Goal: Task Accomplishment & Management: Complete application form

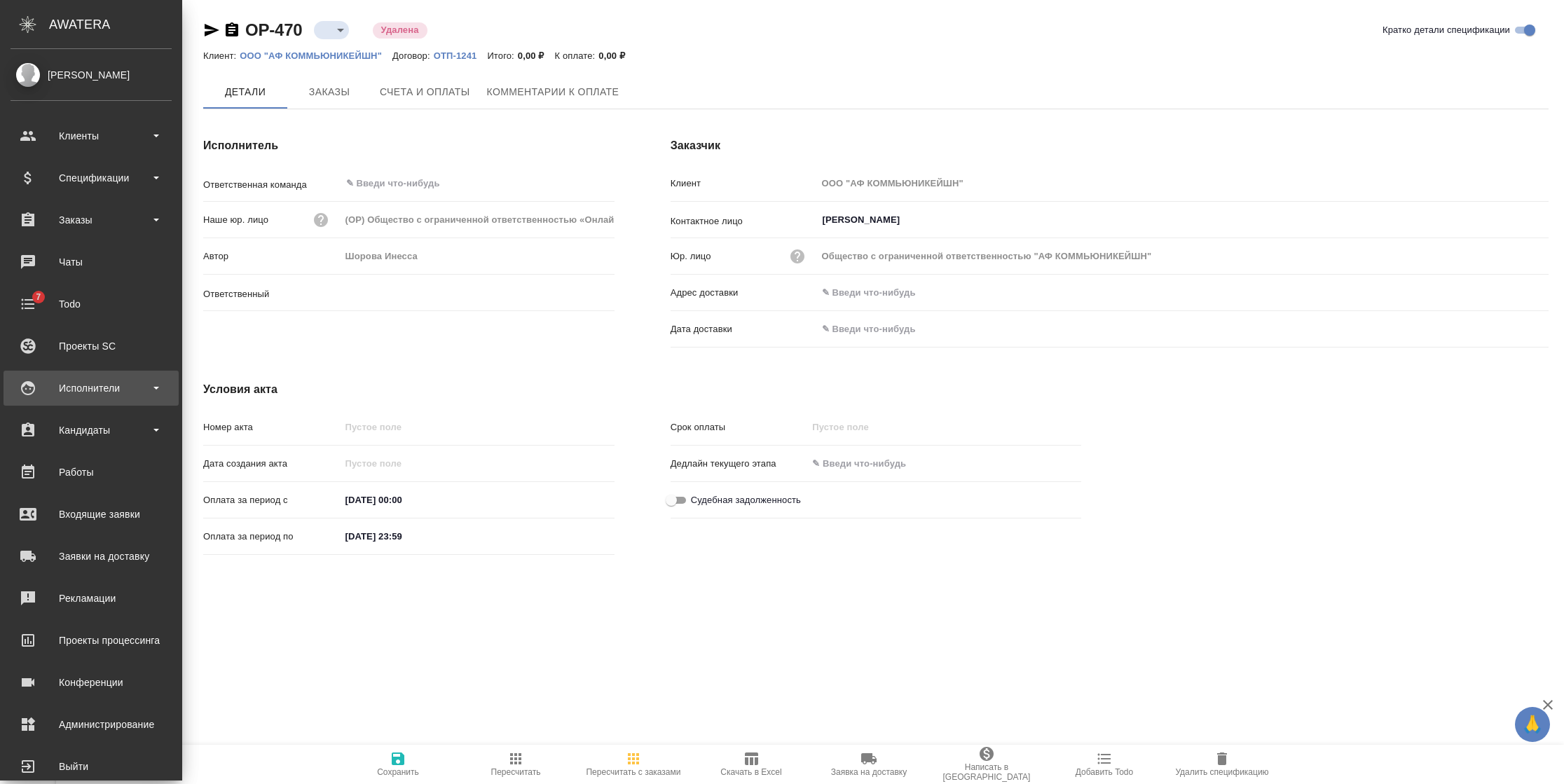
click at [129, 390] on div "Исполнители" at bounding box center [91, 388] width 161 height 21
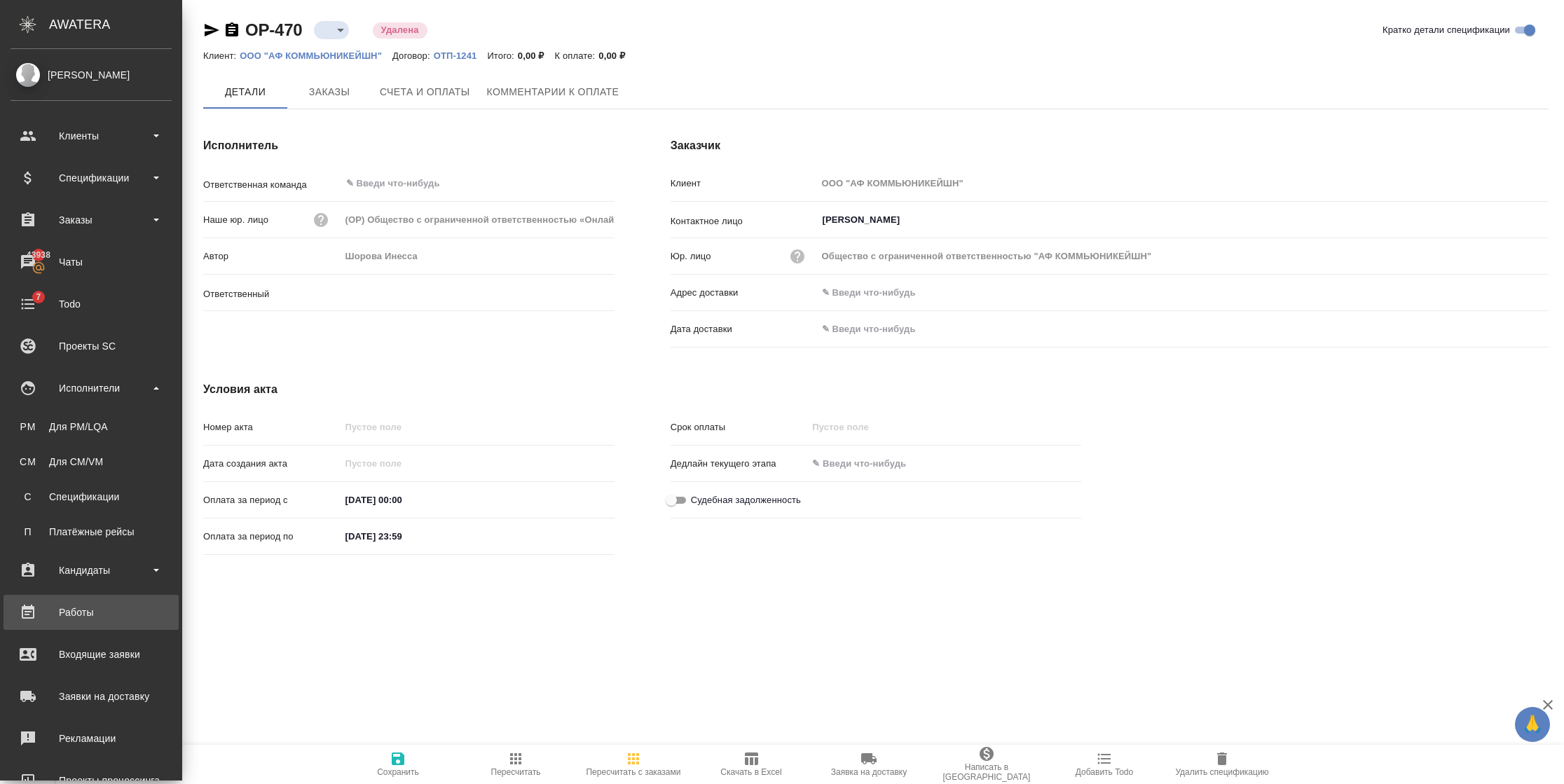
click at [86, 604] on div "Работы" at bounding box center [91, 612] width 161 height 21
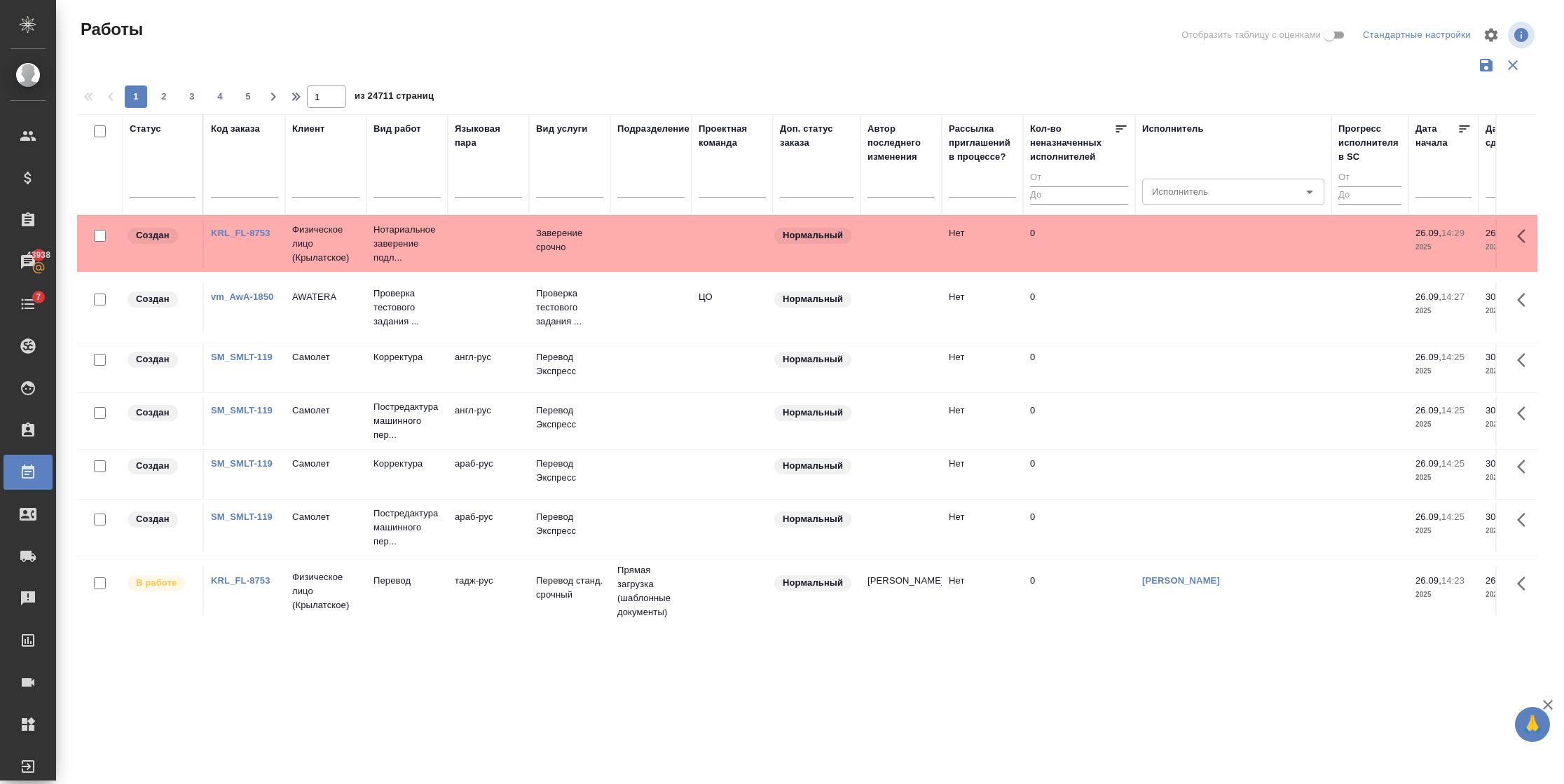
click at [231, 182] on input "text" at bounding box center [244, 188] width 67 height 17
paste input "1136"
type input "1136"
click at [167, 183] on tr "Статус Код заказа 1136 Клиент Вид работ Языковая пара Вид услуги Подразделение …" at bounding box center [1594, 165] width 3036 height 101
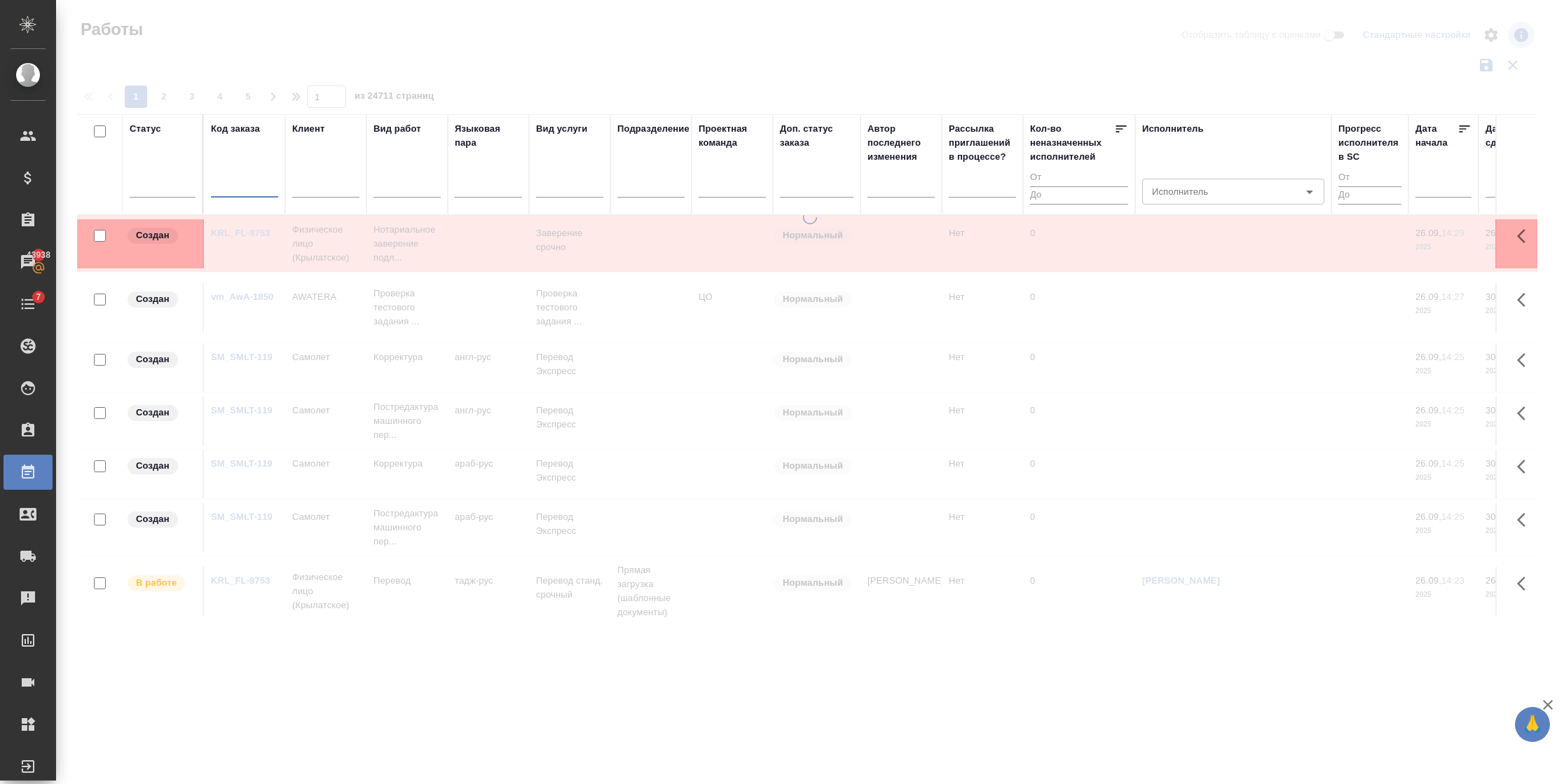
click at [238, 186] on input "text" at bounding box center [244, 188] width 67 height 17
click at [236, 193] on input "text" at bounding box center [244, 188] width 67 height 17
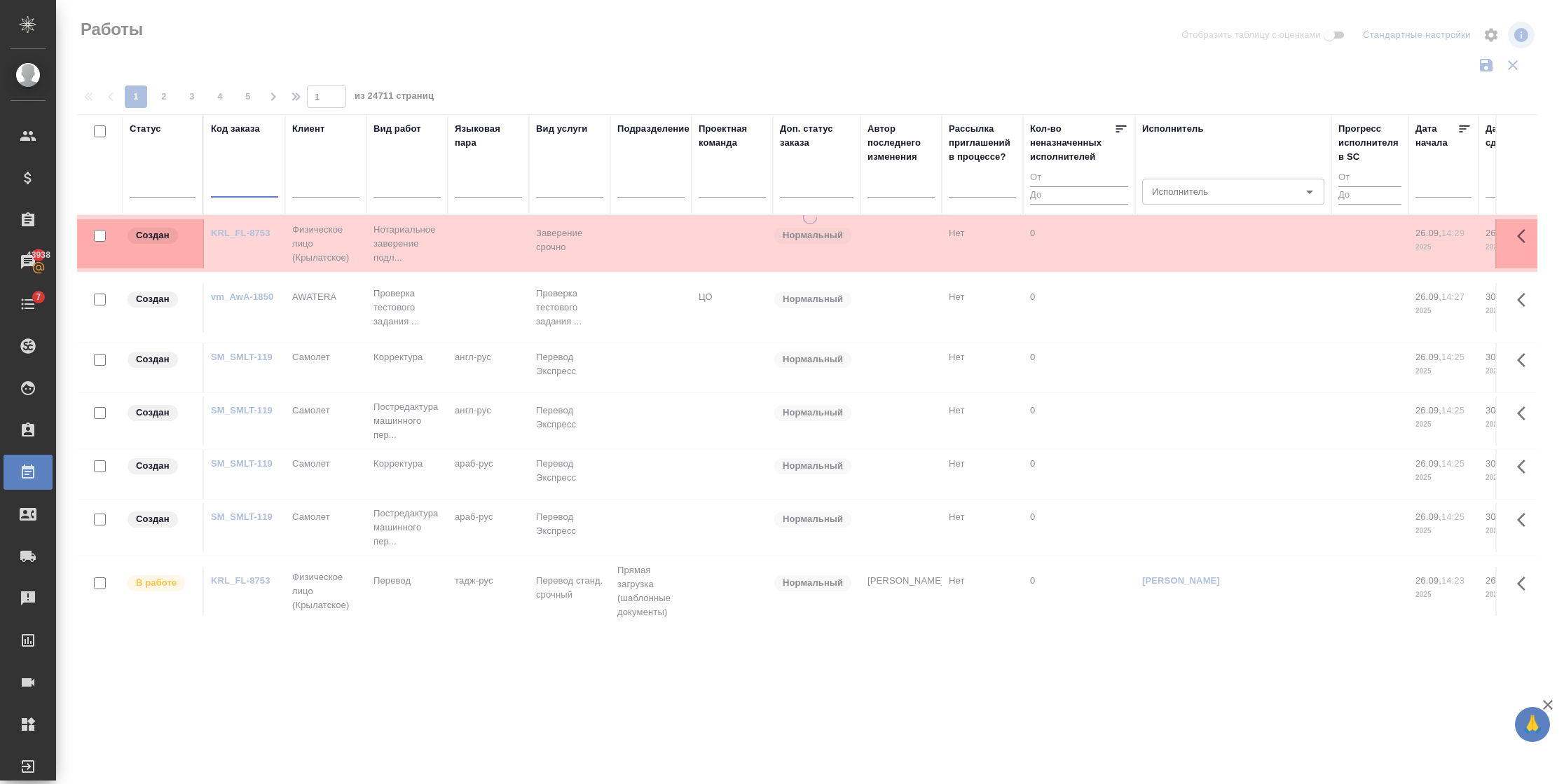
paste input "T_KEENETIC-469"
type input "T_KEENETIC-469"
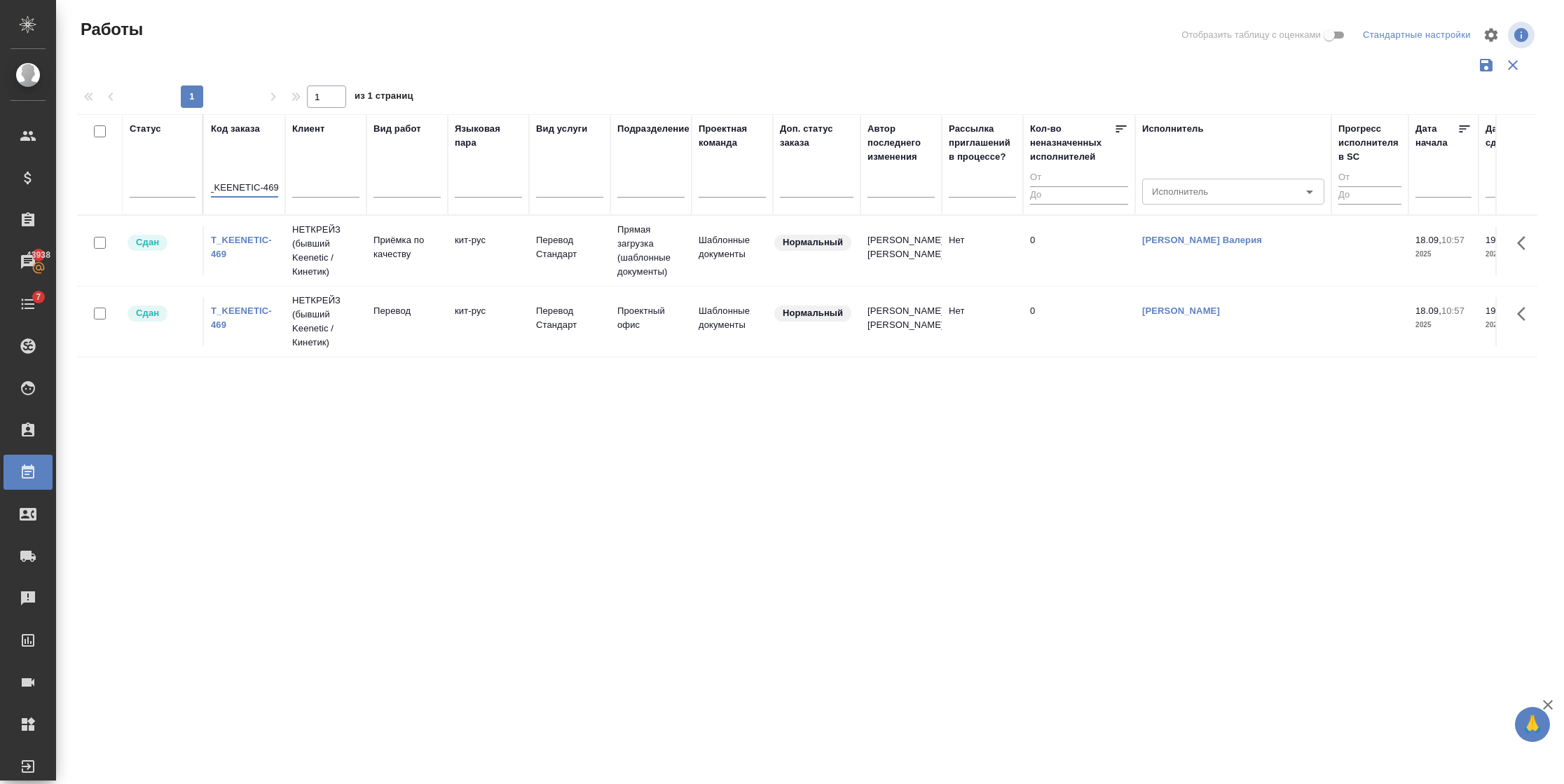
click at [406, 261] on td "Приёмка по качеству" at bounding box center [408, 250] width 82 height 49
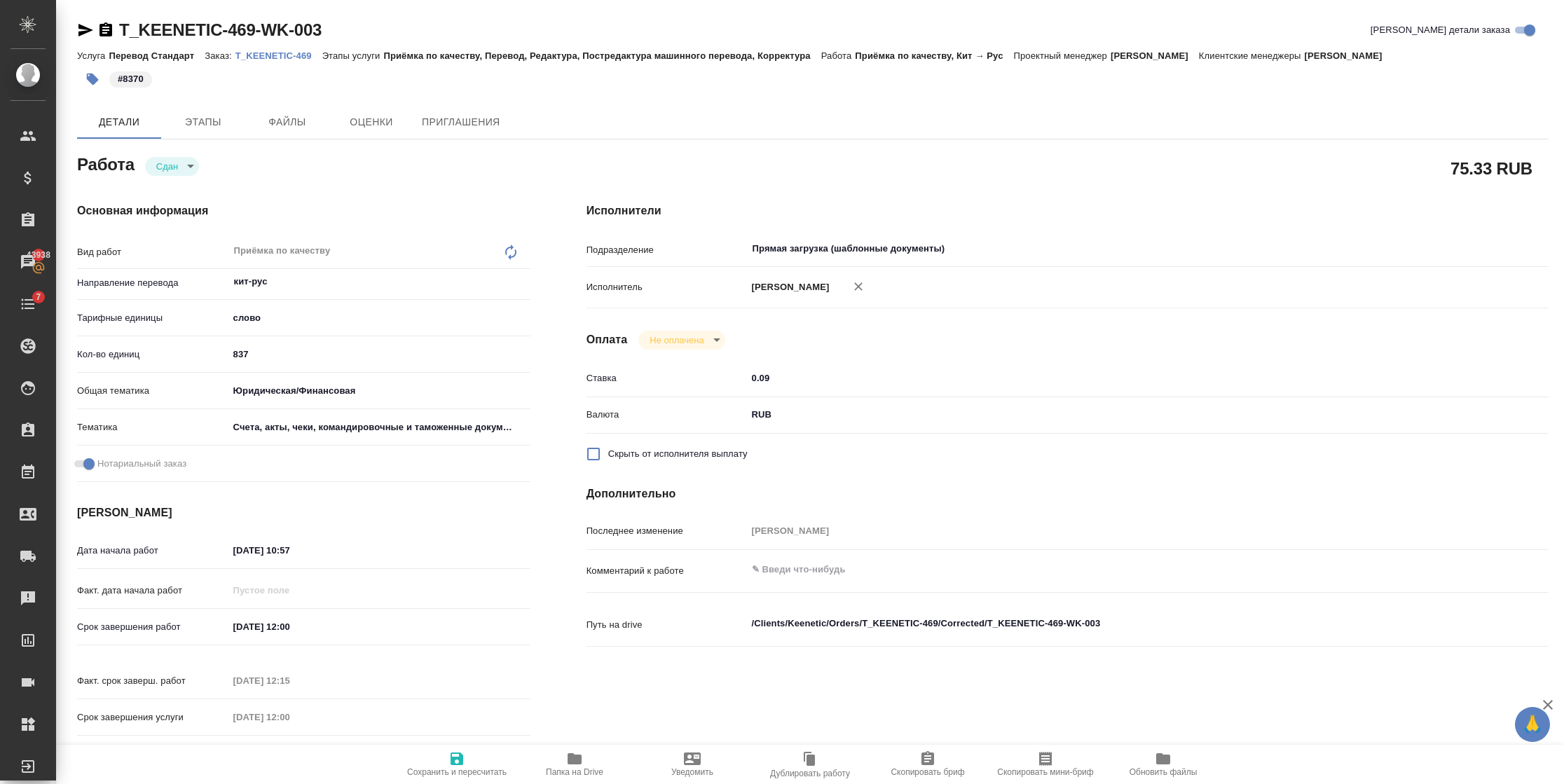
click at [283, 51] on p "T_KEENETIC-469" at bounding box center [280, 55] width 87 height 11
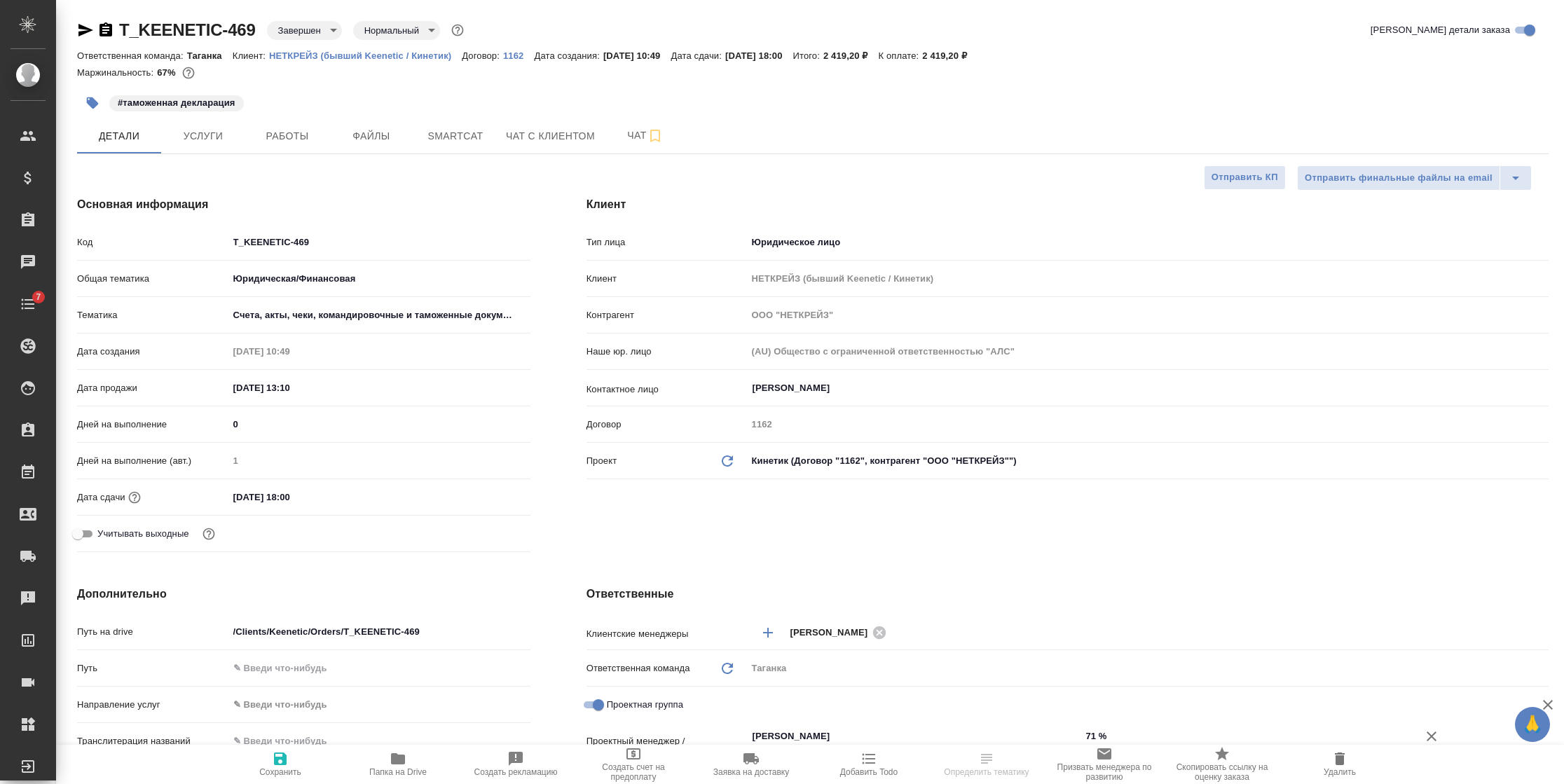
select select "RU"
click at [295, 130] on span "Работы" at bounding box center [286, 136] width 67 height 17
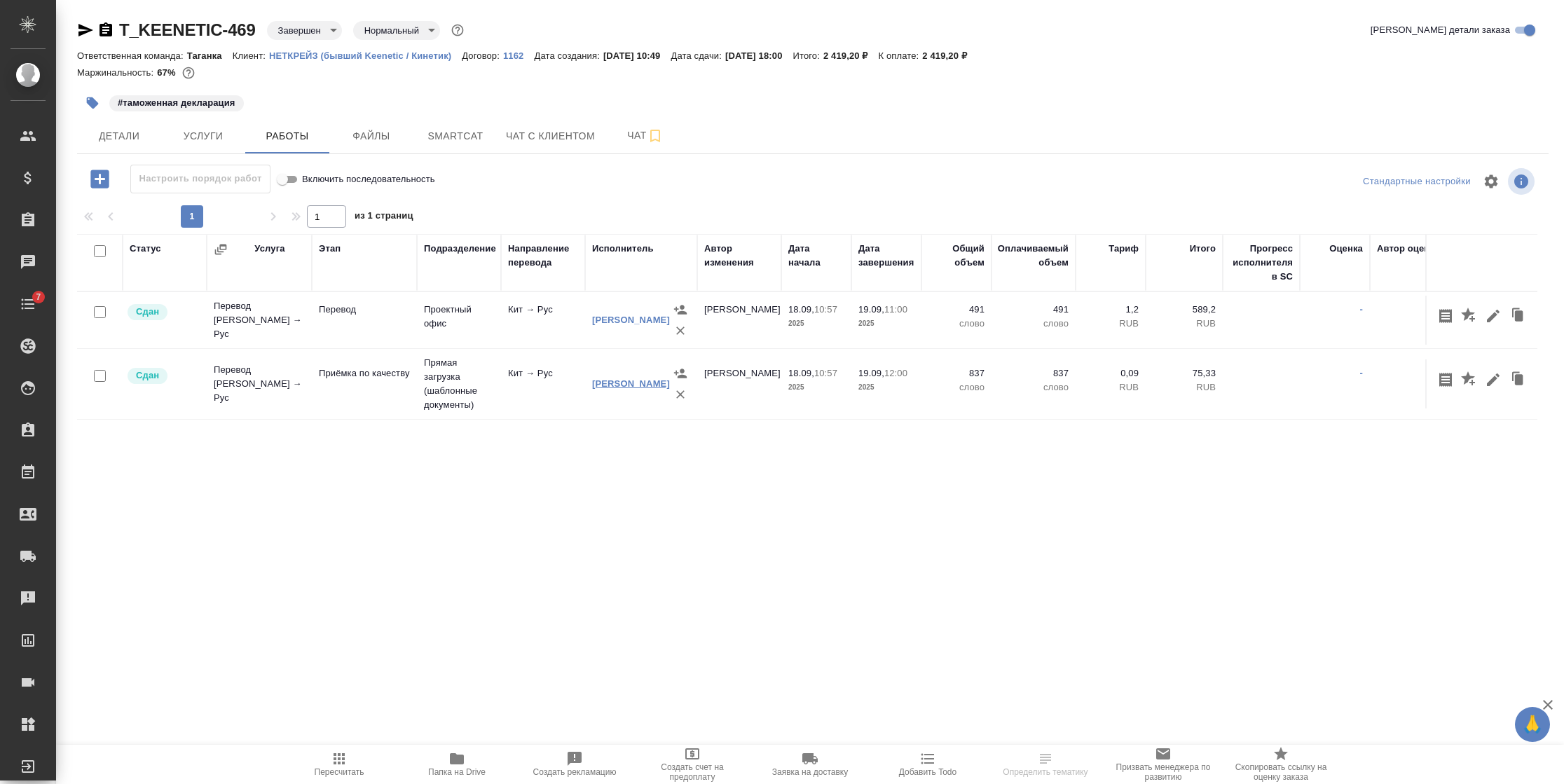
click at [603, 378] on link "[PERSON_NAME]" at bounding box center [631, 383] width 78 height 11
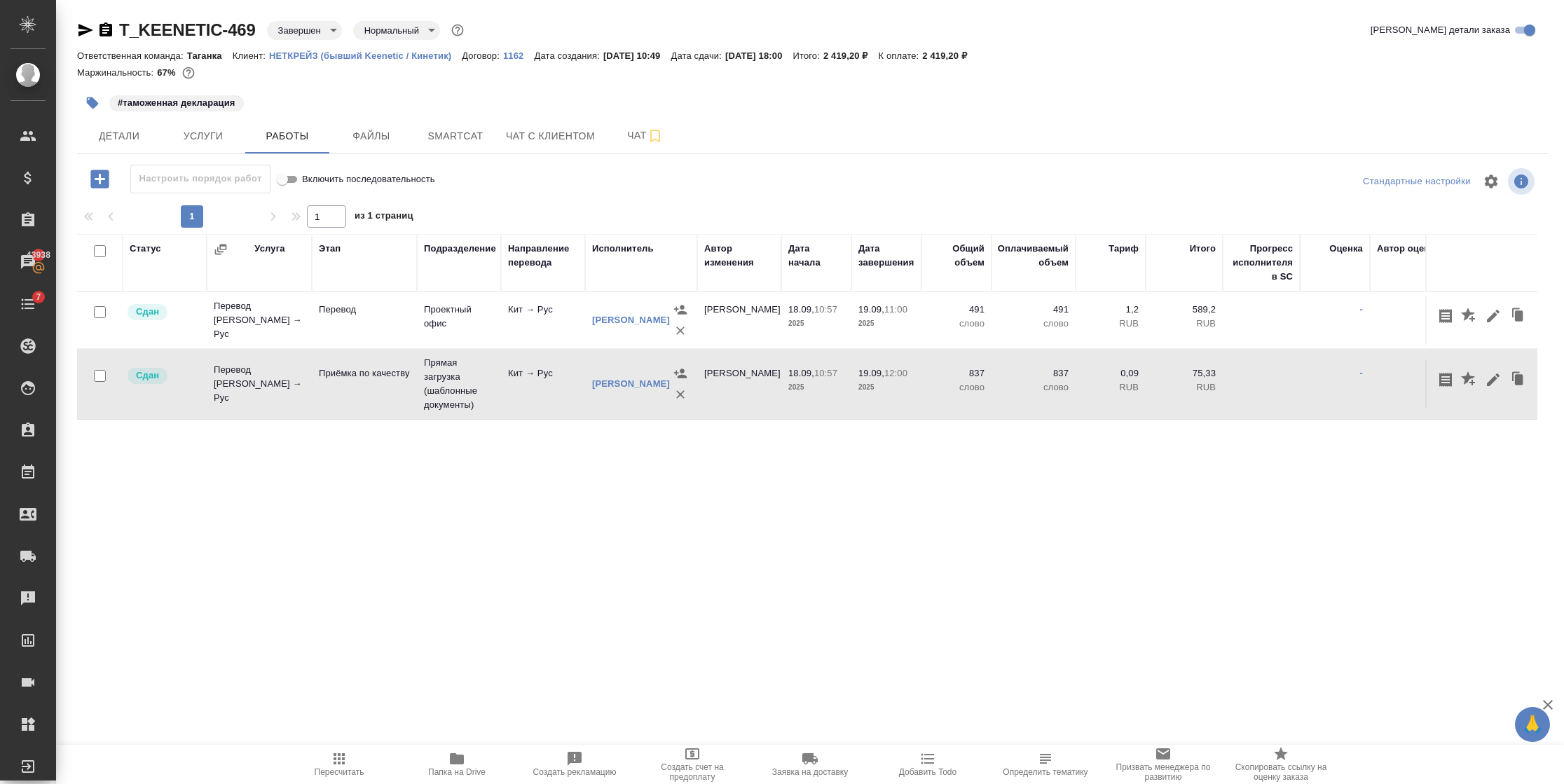
click at [455, 320] on td "Проектный офис" at bounding box center [459, 320] width 84 height 49
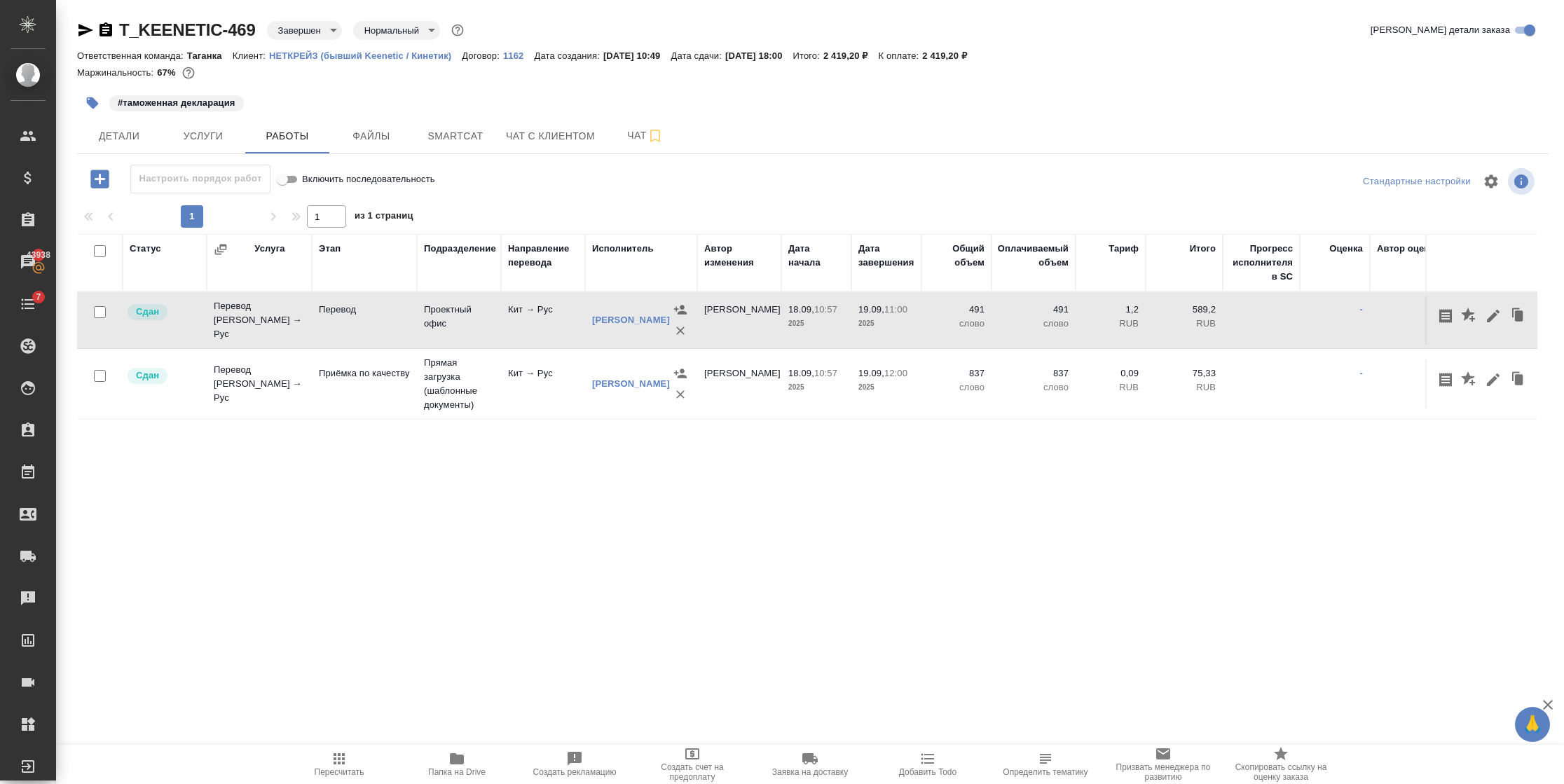
click at [455, 320] on td "Проектный офис" at bounding box center [459, 320] width 84 height 49
click at [299, 397] on td "Перевод Стандарт Кит → Рус" at bounding box center [259, 384] width 105 height 56
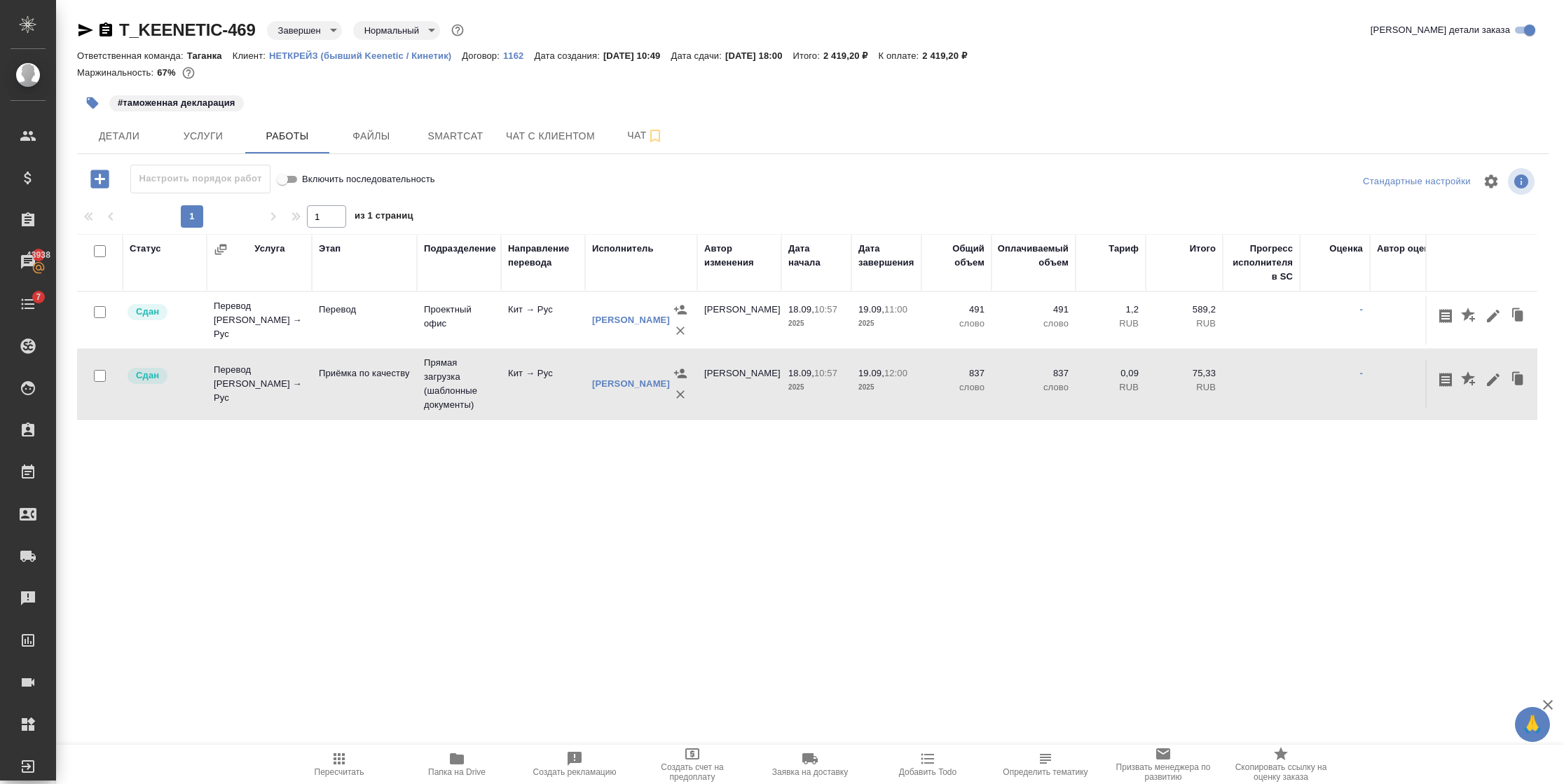
click at [299, 397] on td "Перевод Стандарт Кит → Рус" at bounding box center [259, 384] width 105 height 56
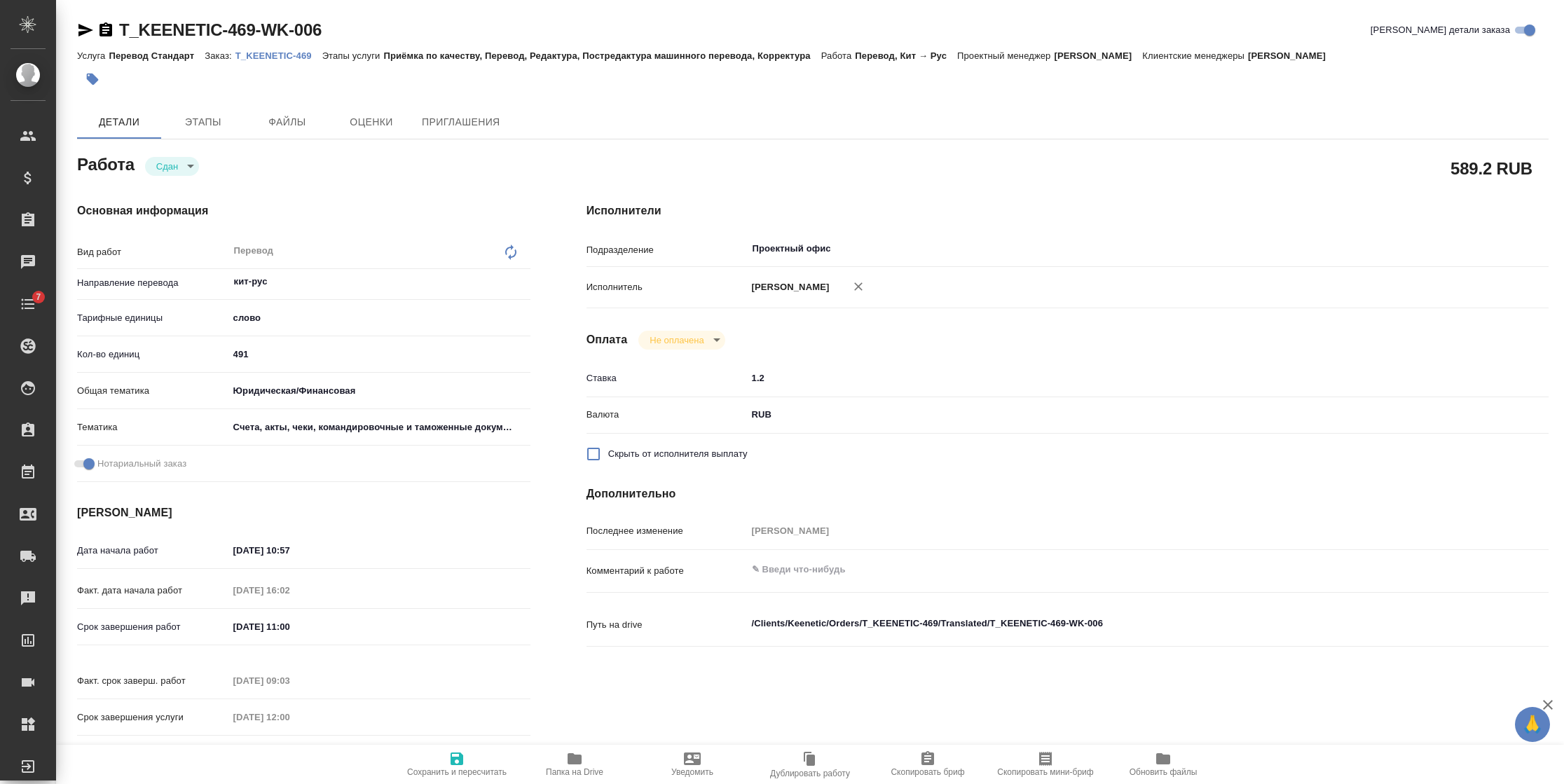
type textarea "x"
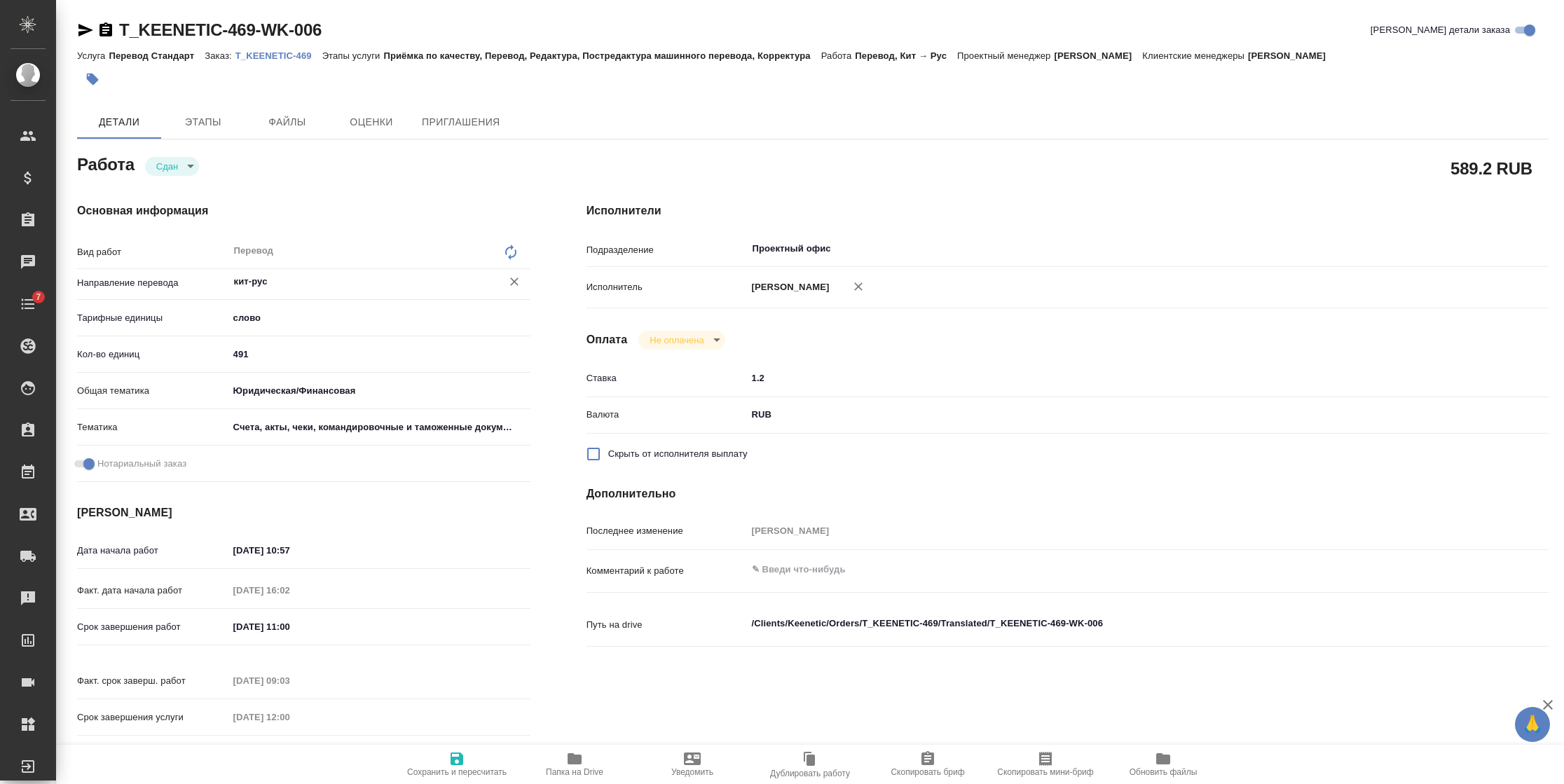
type textarea "x"
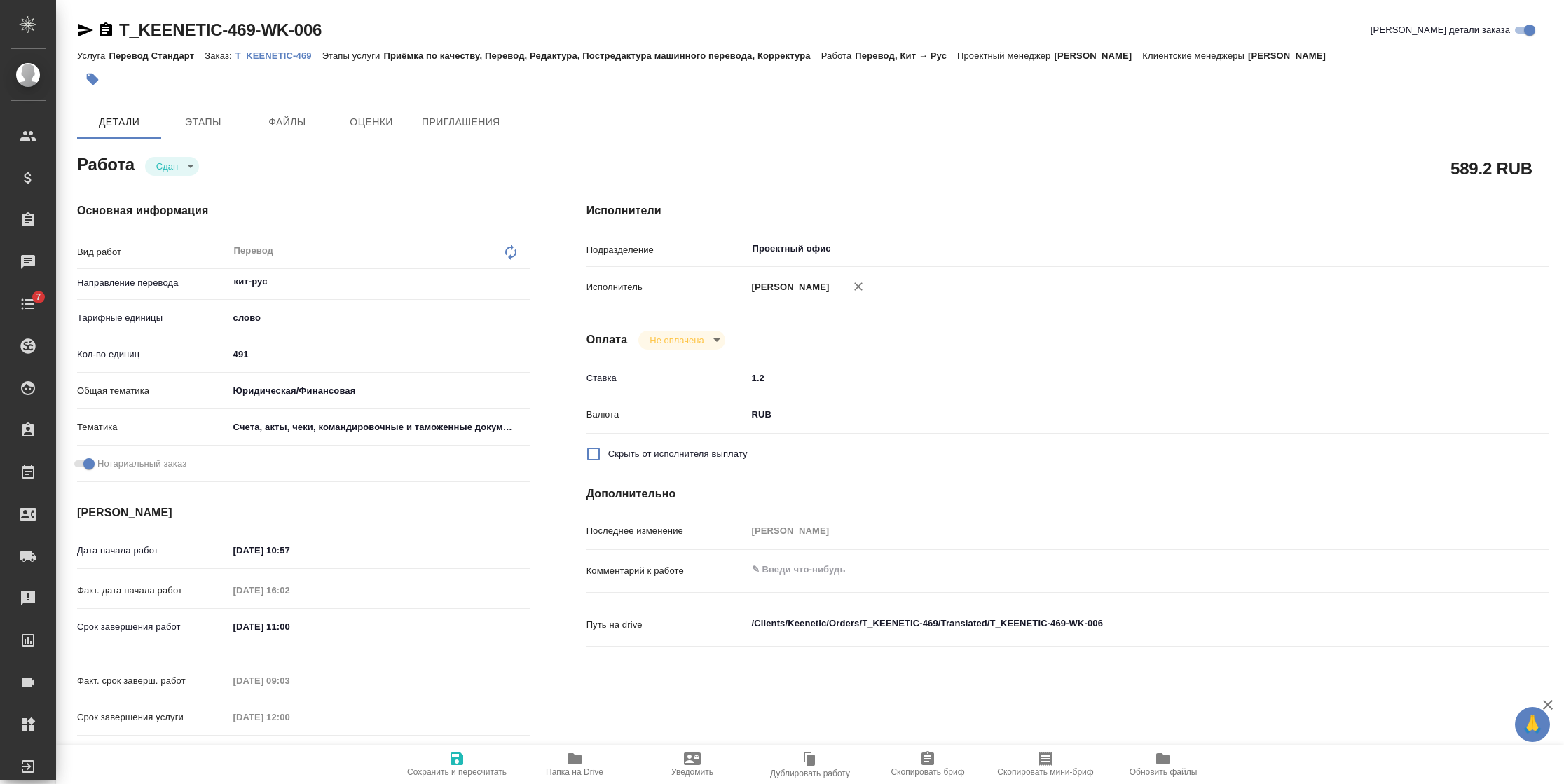
type textarea "x"
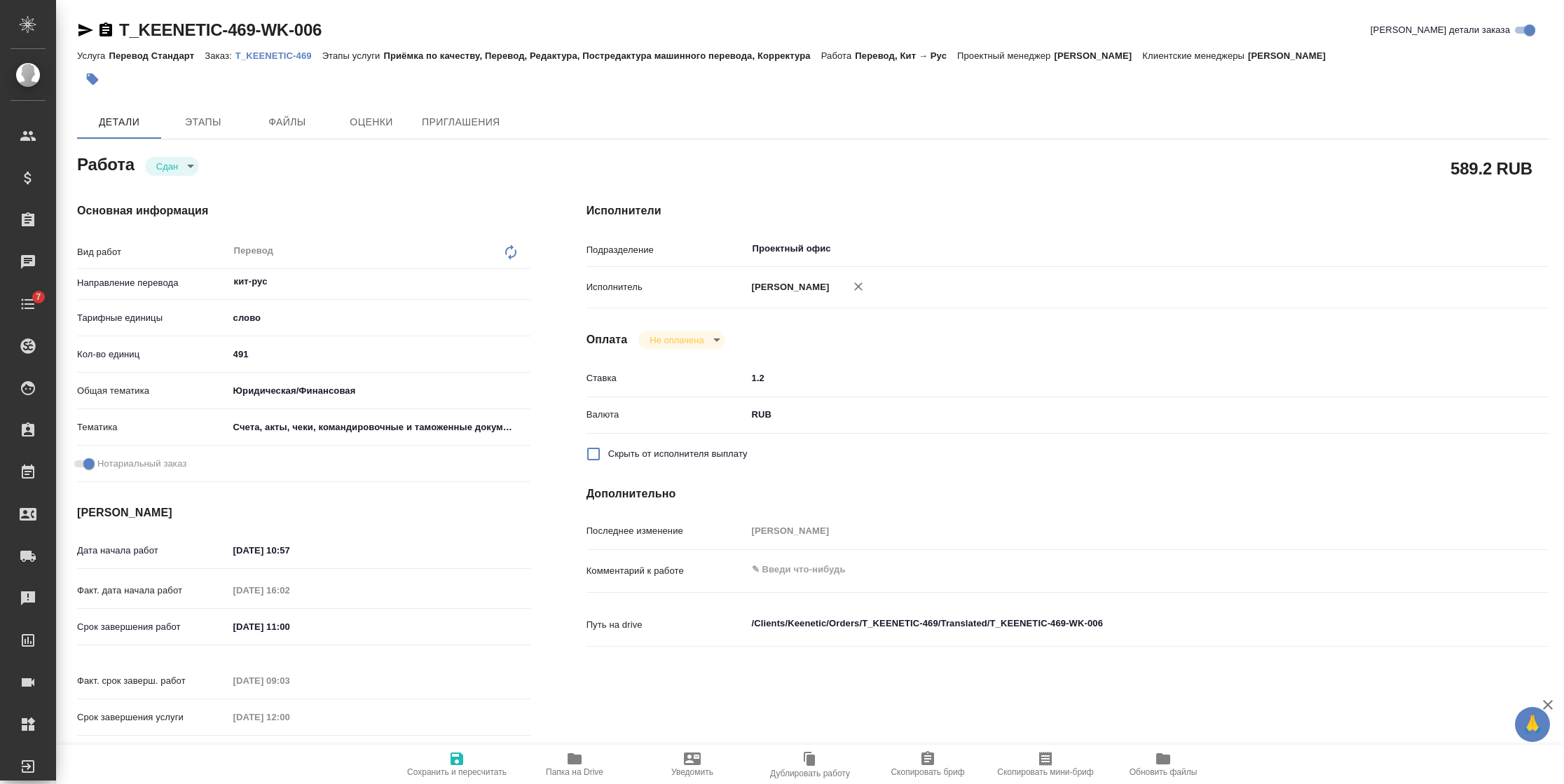
type textarea "x"
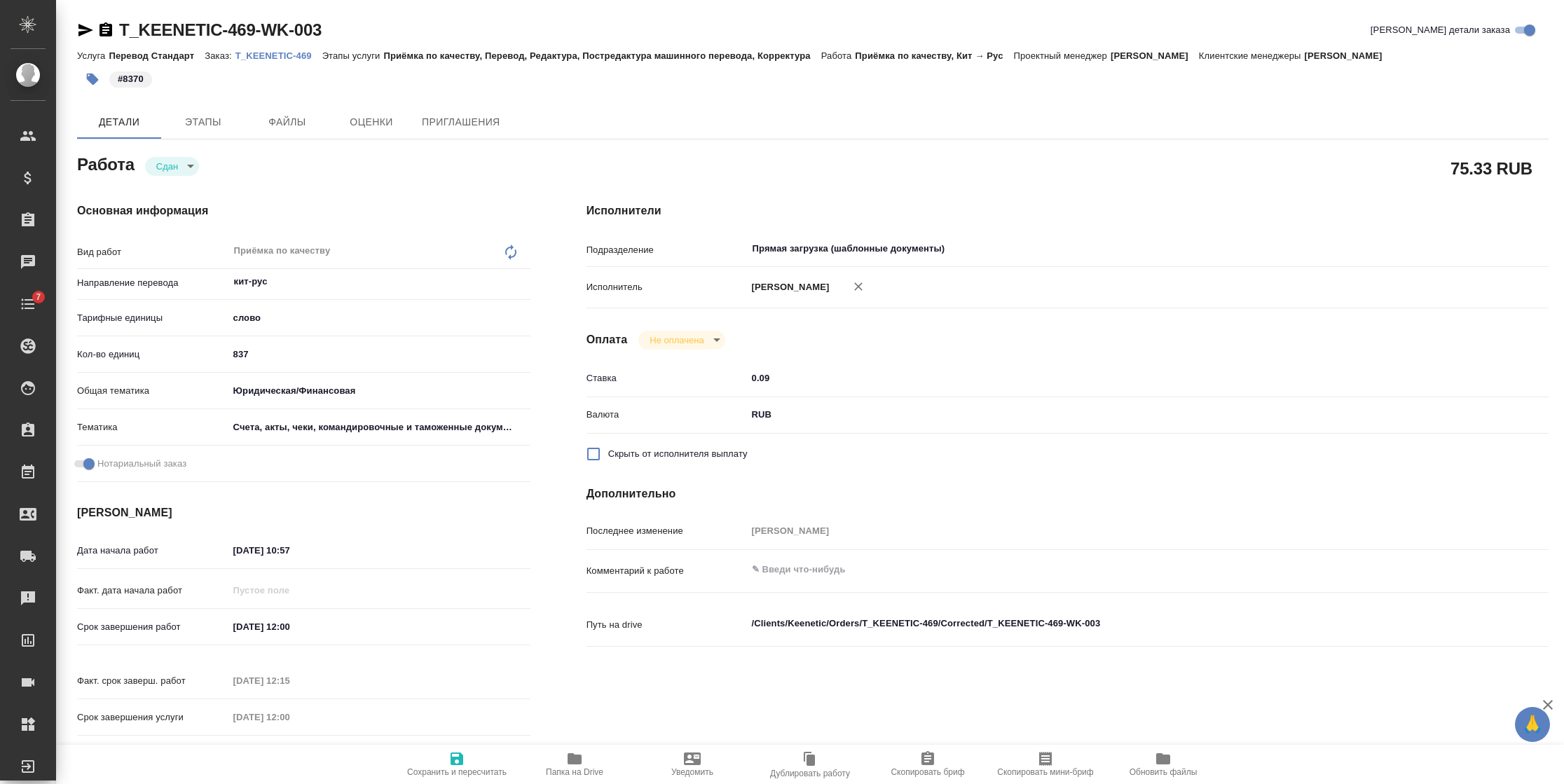
type textarea "x"
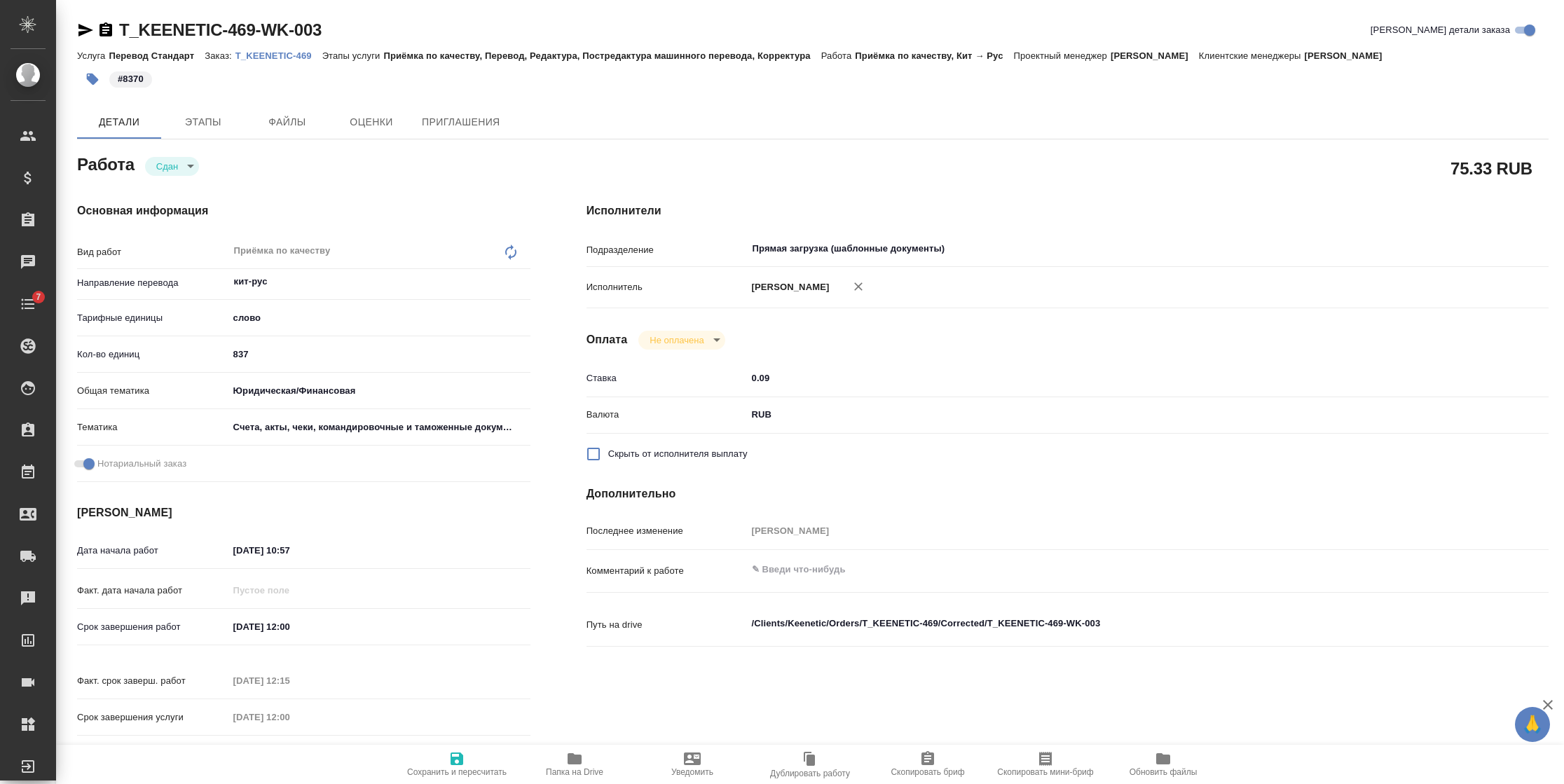
type textarea "x"
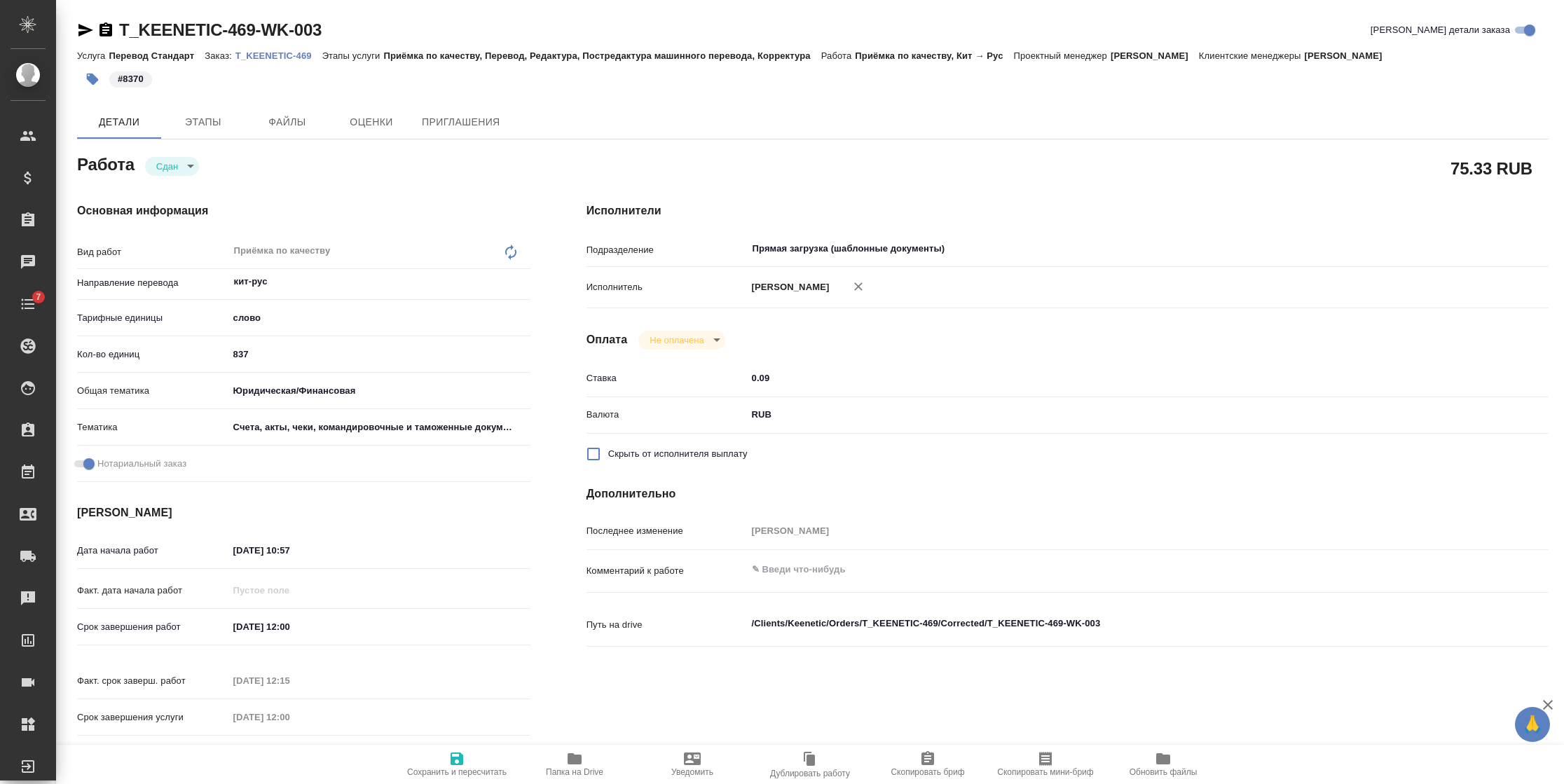
type textarea "x"
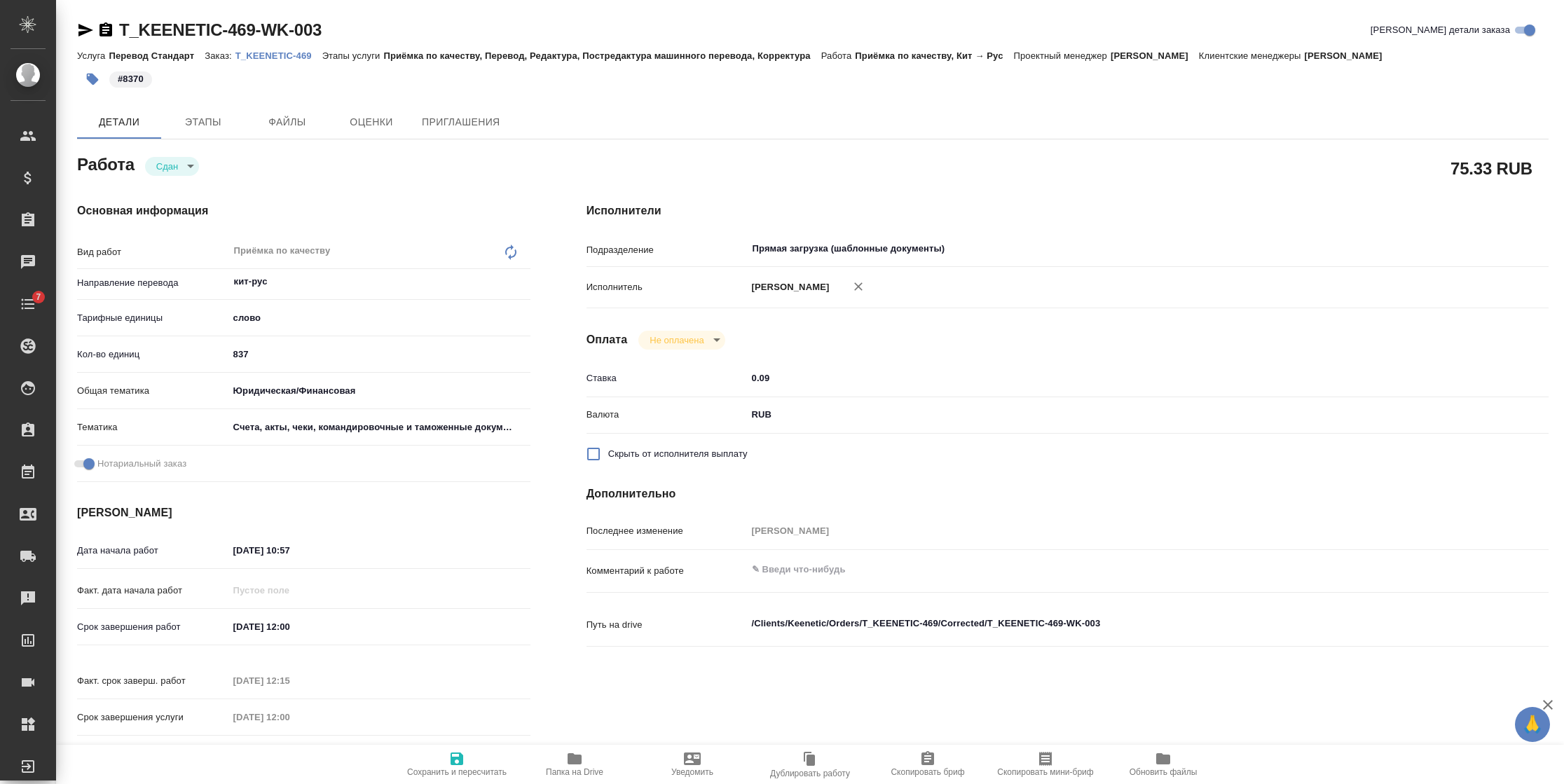
type textarea "x"
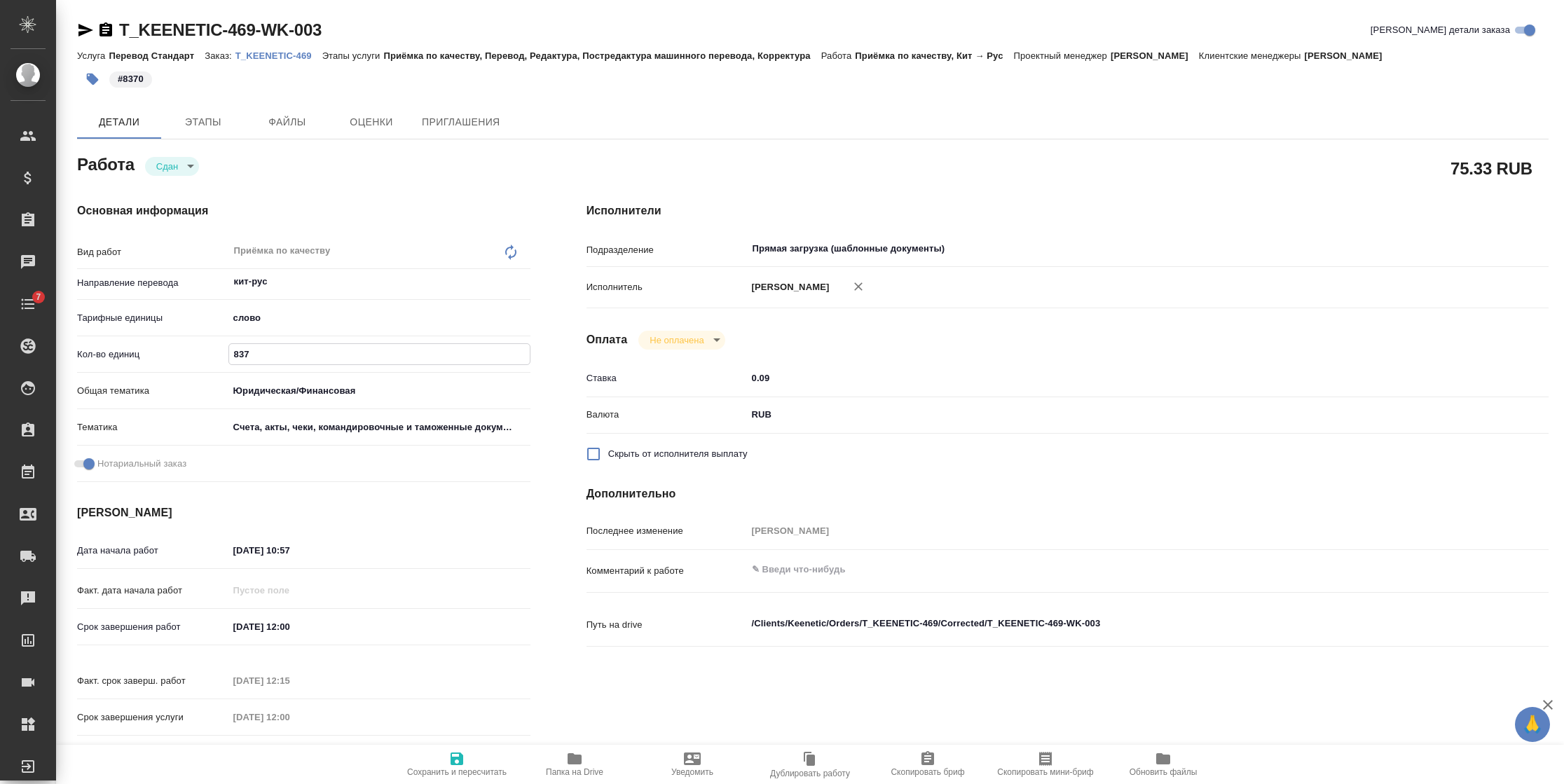
drag, startPoint x: 283, startPoint y: 354, endPoint x: 157, endPoint y: 336, distance: 127.3
click at [162, 342] on div "Кол-во единиц 837" at bounding box center [303, 353] width 453 height 24
type textarea "x"
type input "1"
type textarea "x"
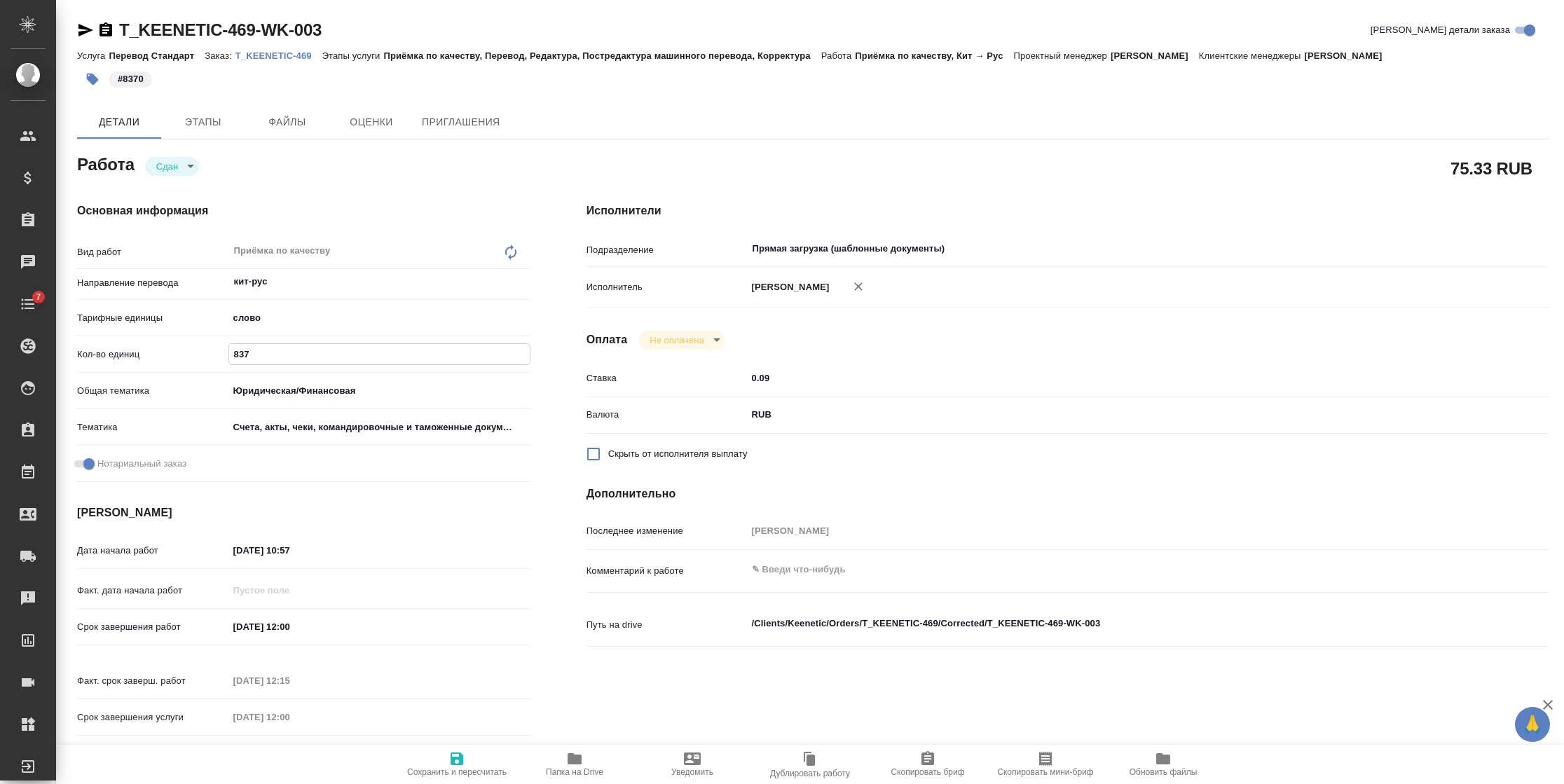
type textarea "x"
type input "11"
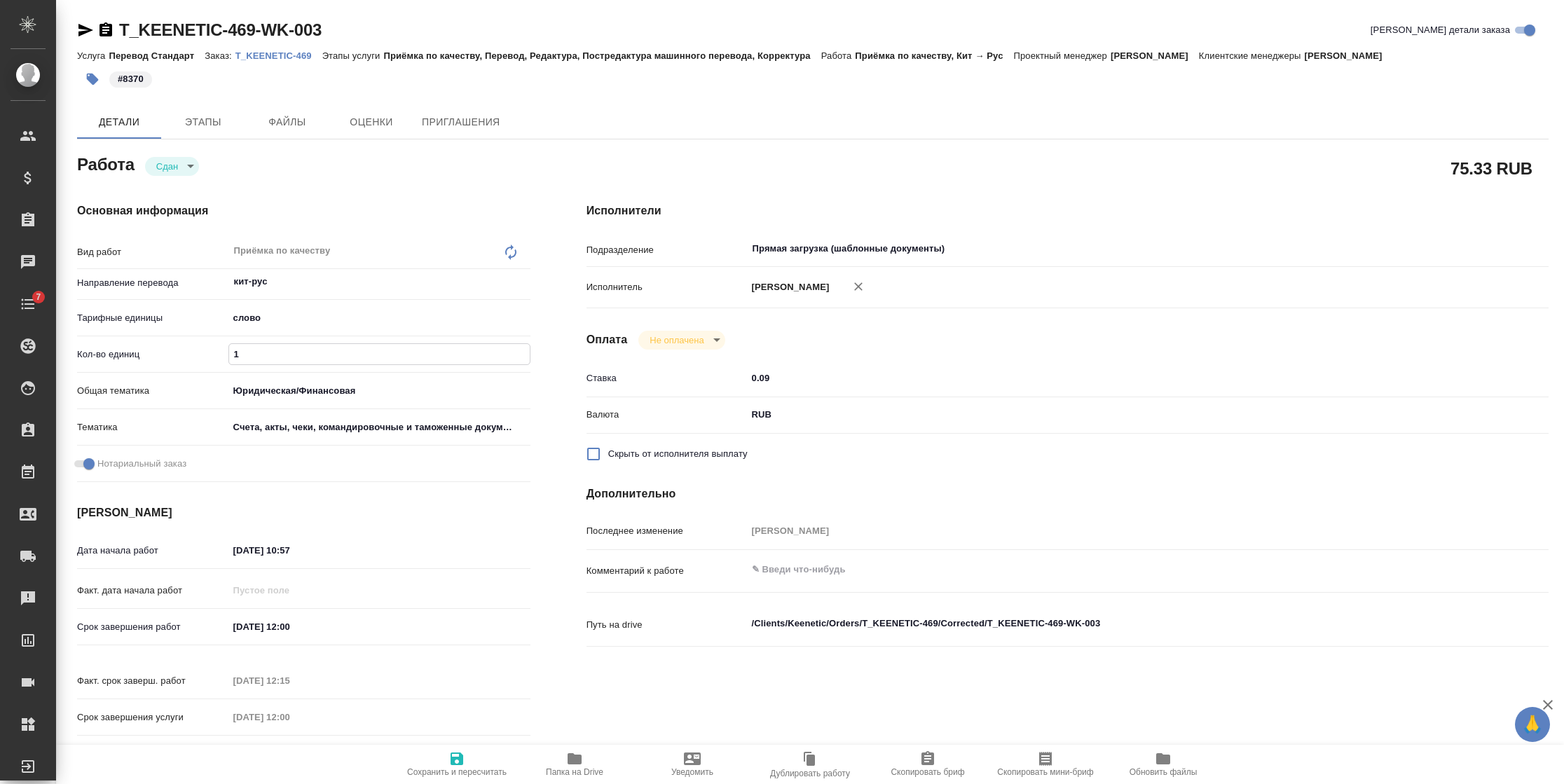
type textarea "x"
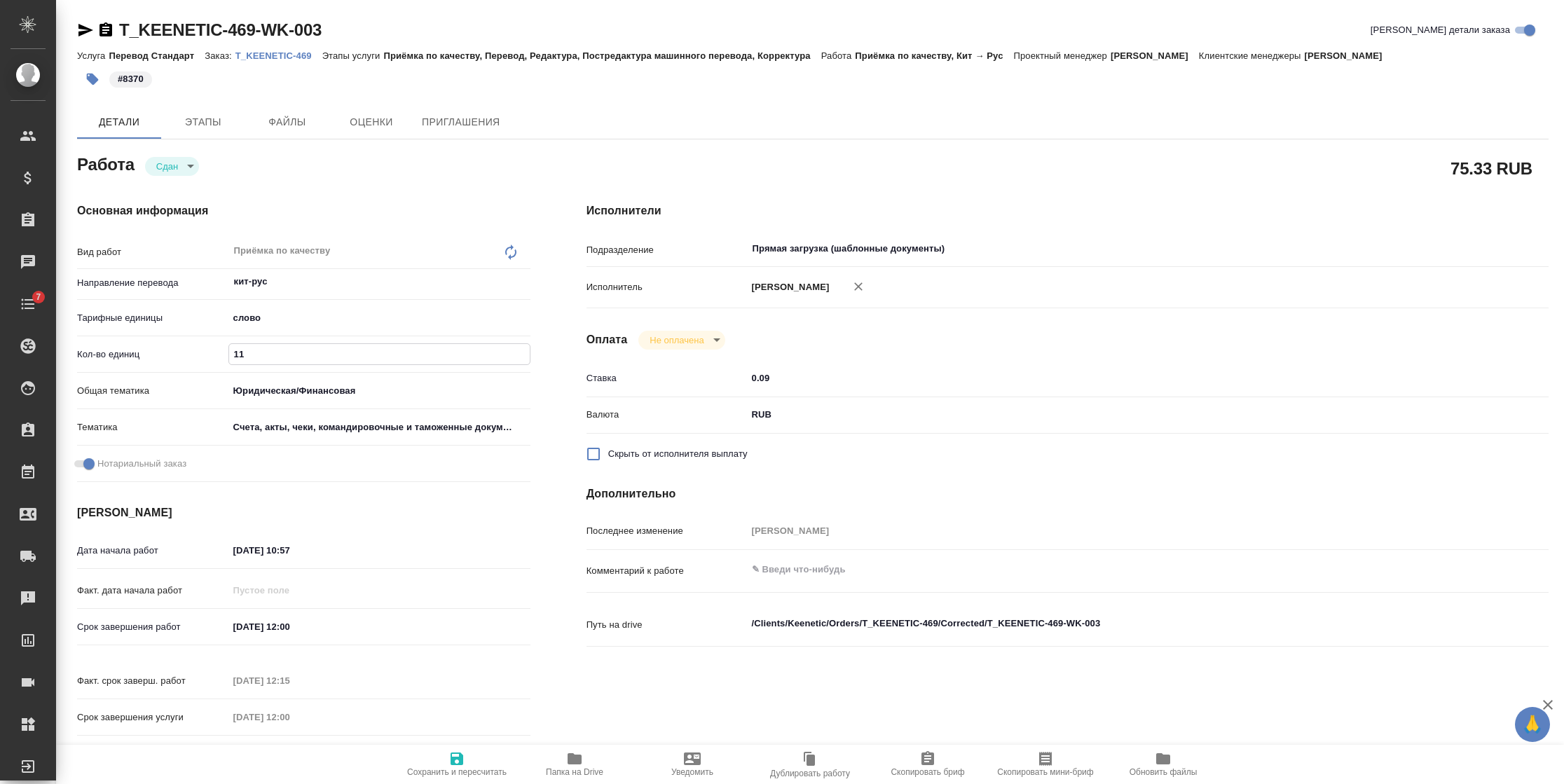
type input "114"
type textarea "x"
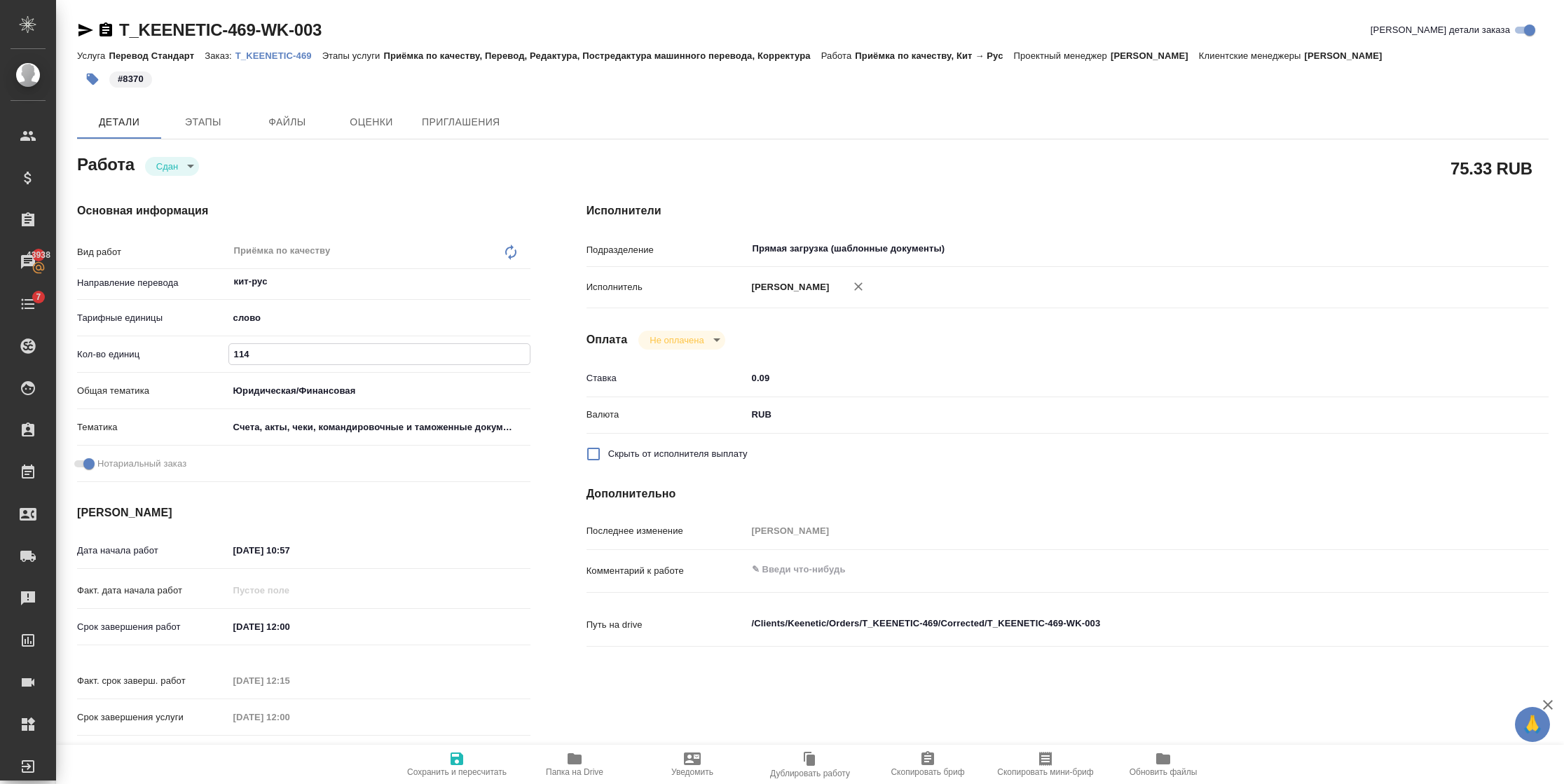
type textarea "x"
type input "11"
type textarea "x"
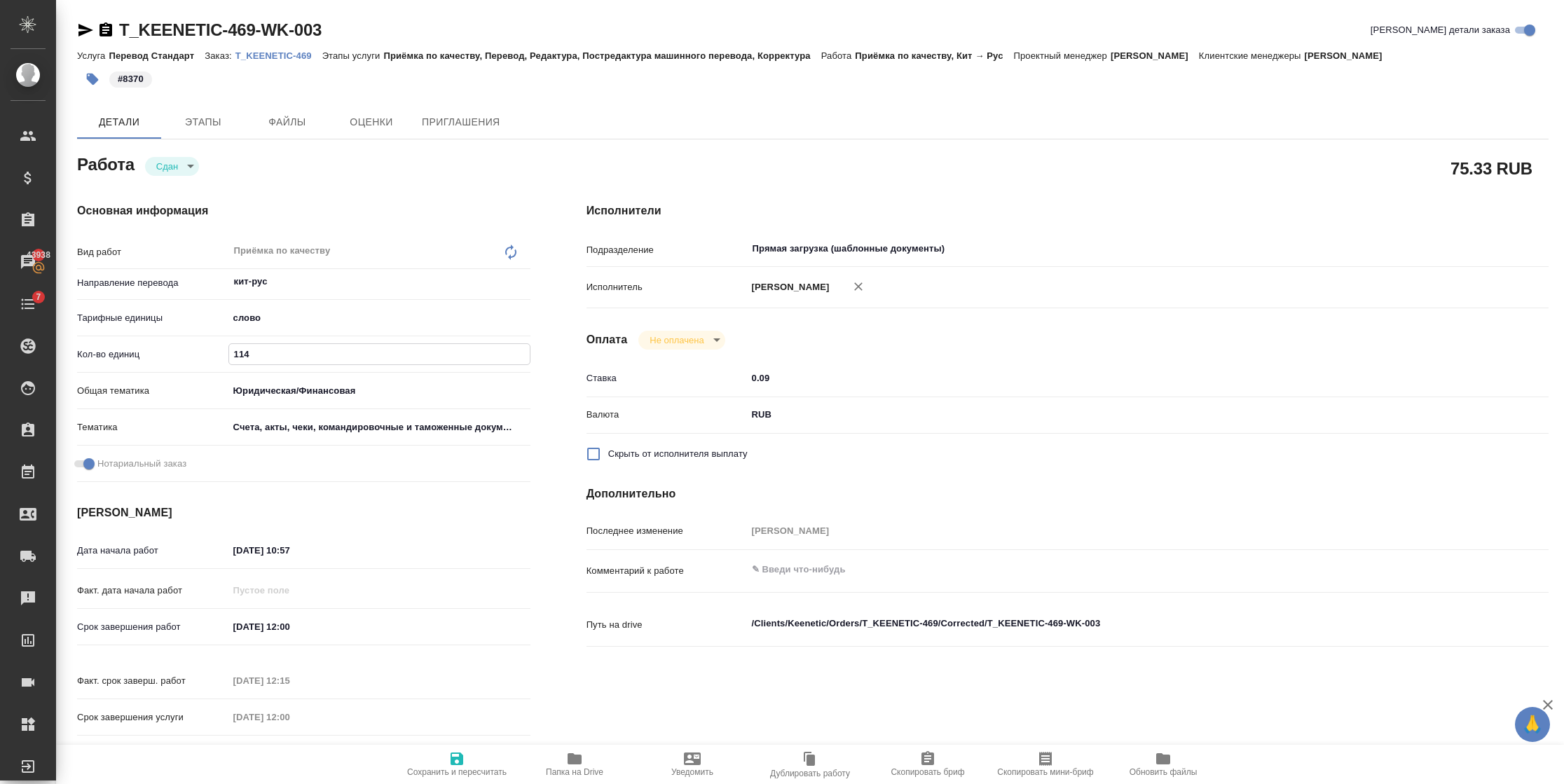
type textarea "x"
type input "113"
type textarea "x"
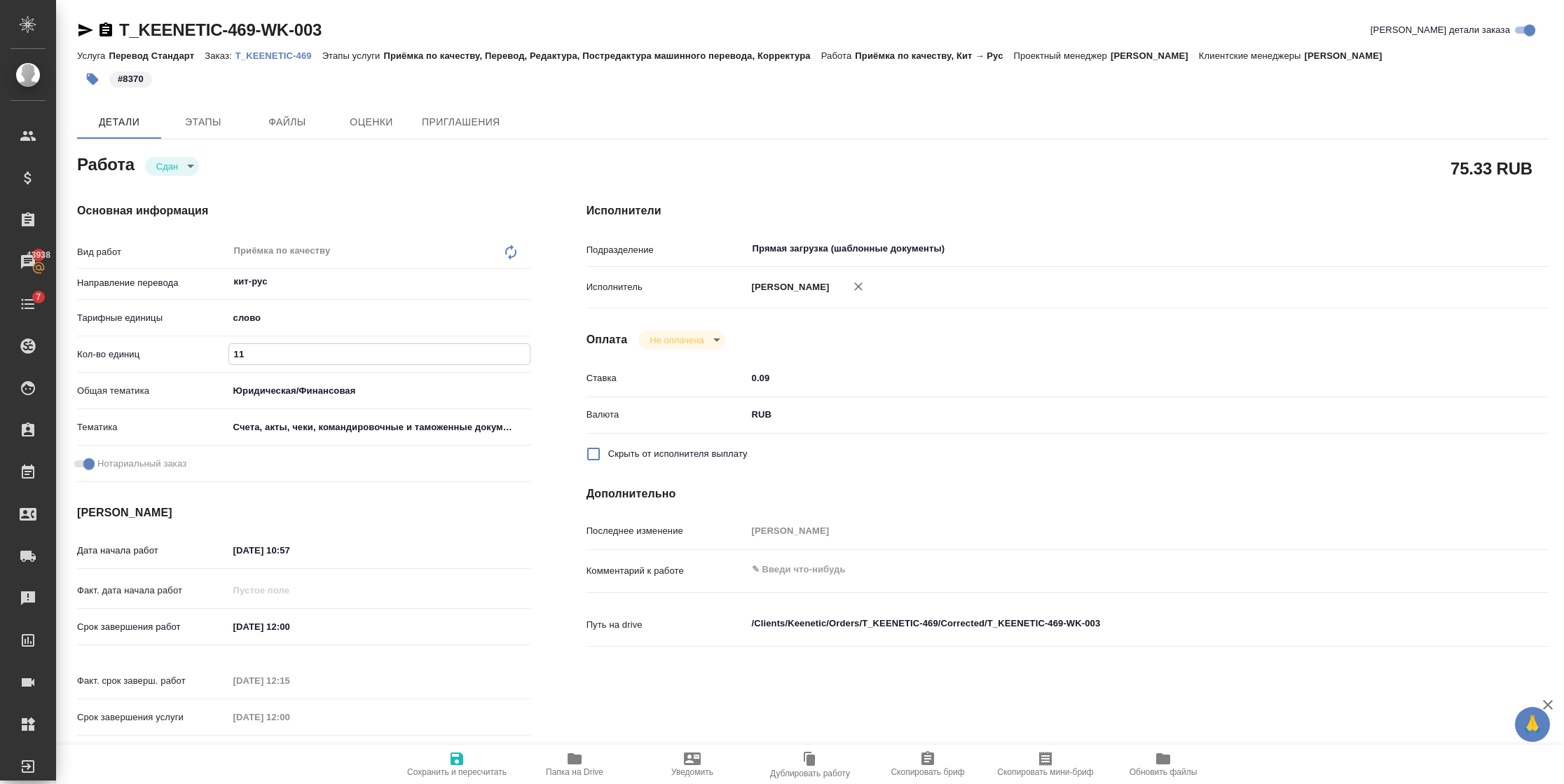
type textarea "x"
type input "1136"
type textarea "x"
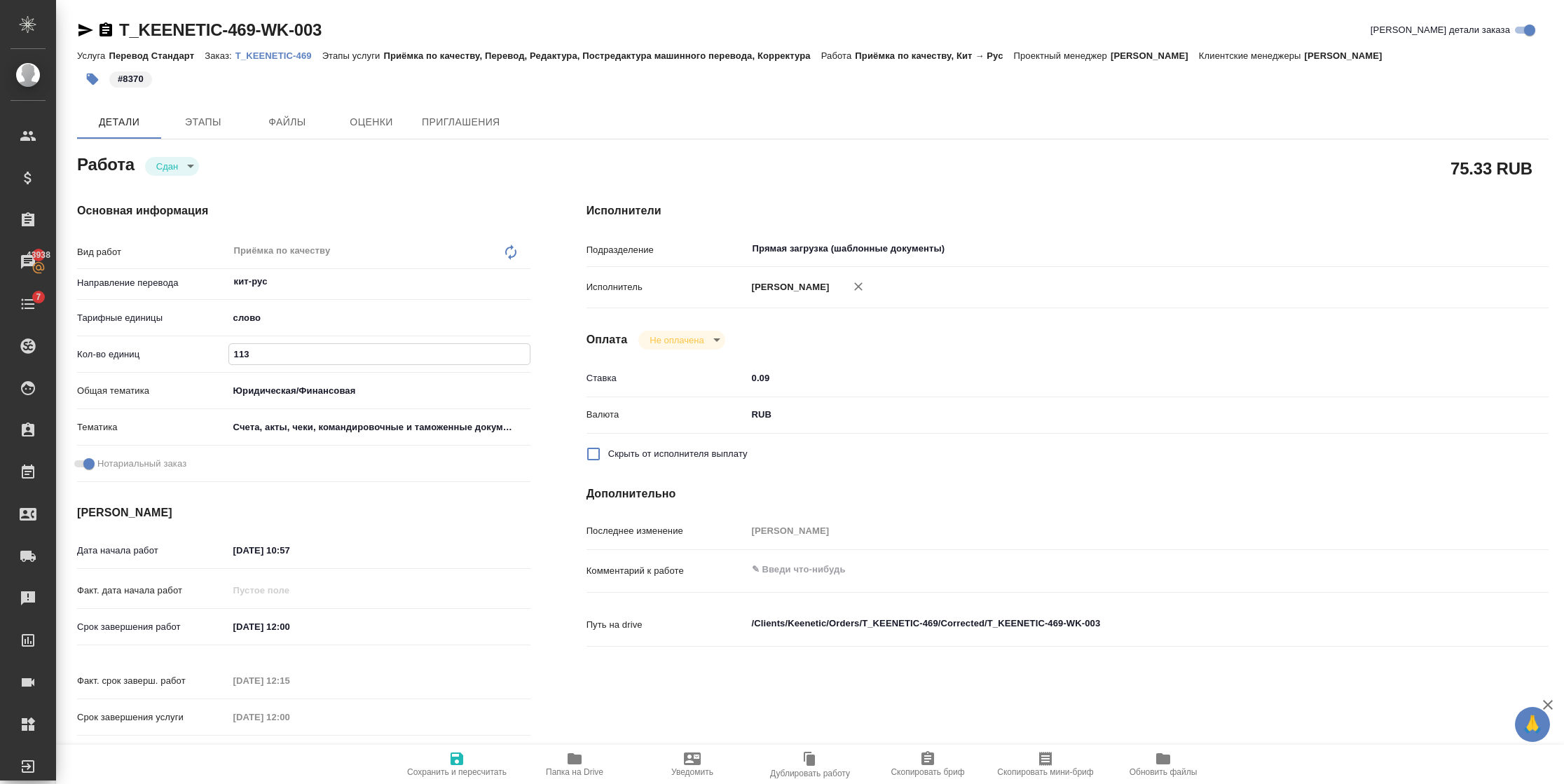
type textarea "x"
type input "1136"
click at [451, 754] on icon "button" at bounding box center [456, 758] width 13 height 13
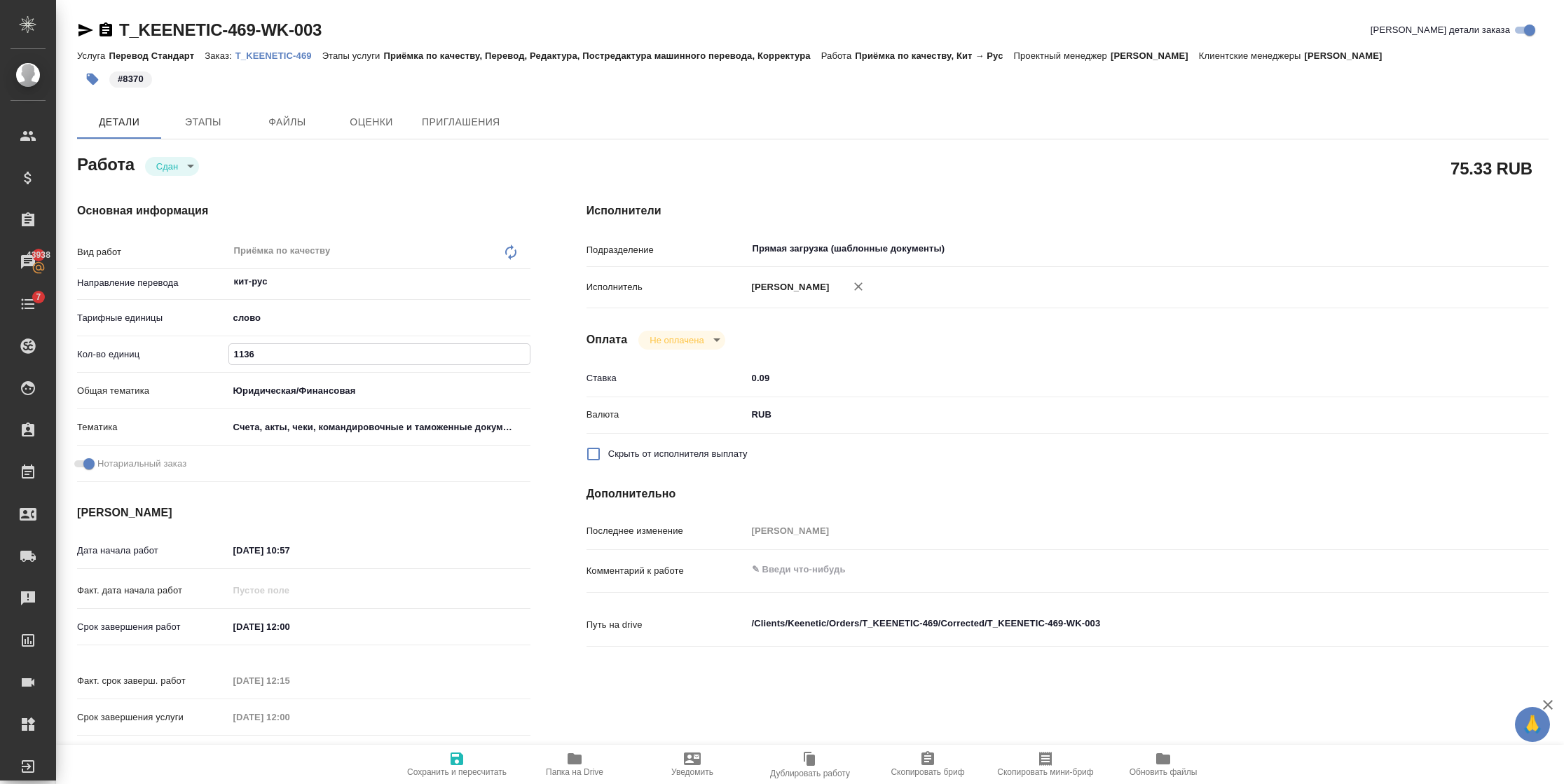
type textarea "x"
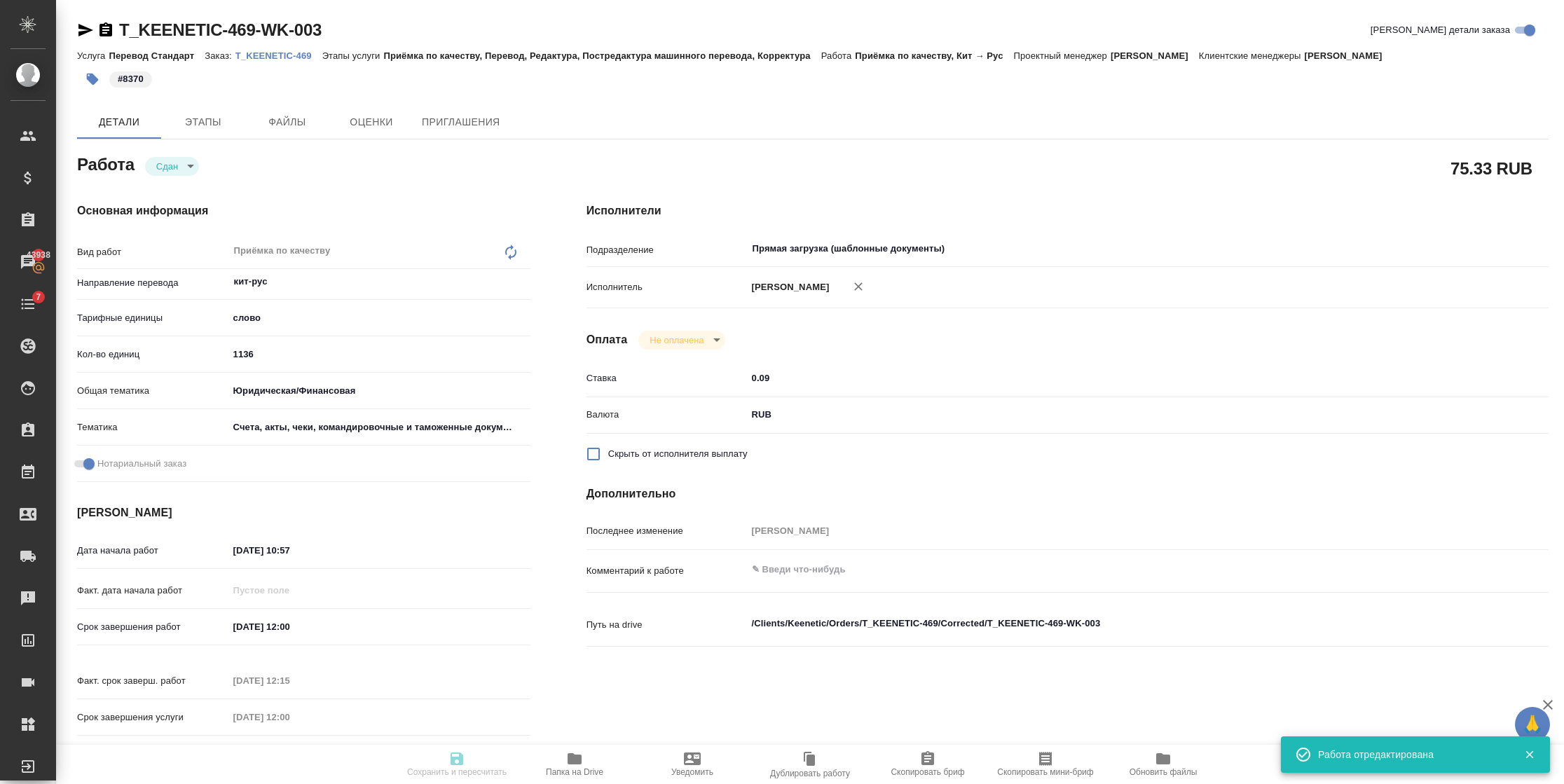
type textarea "x"
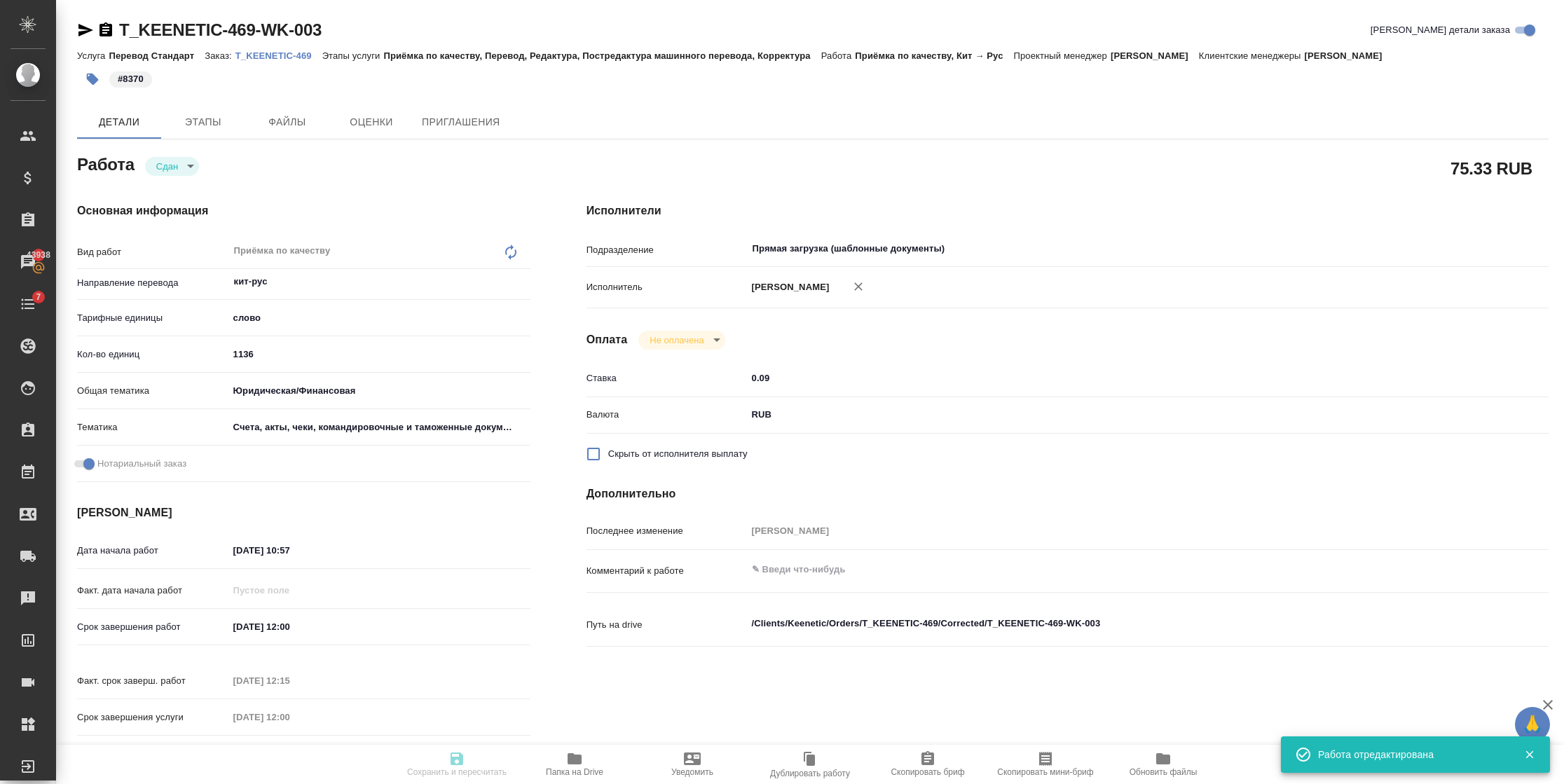
type textarea "x"
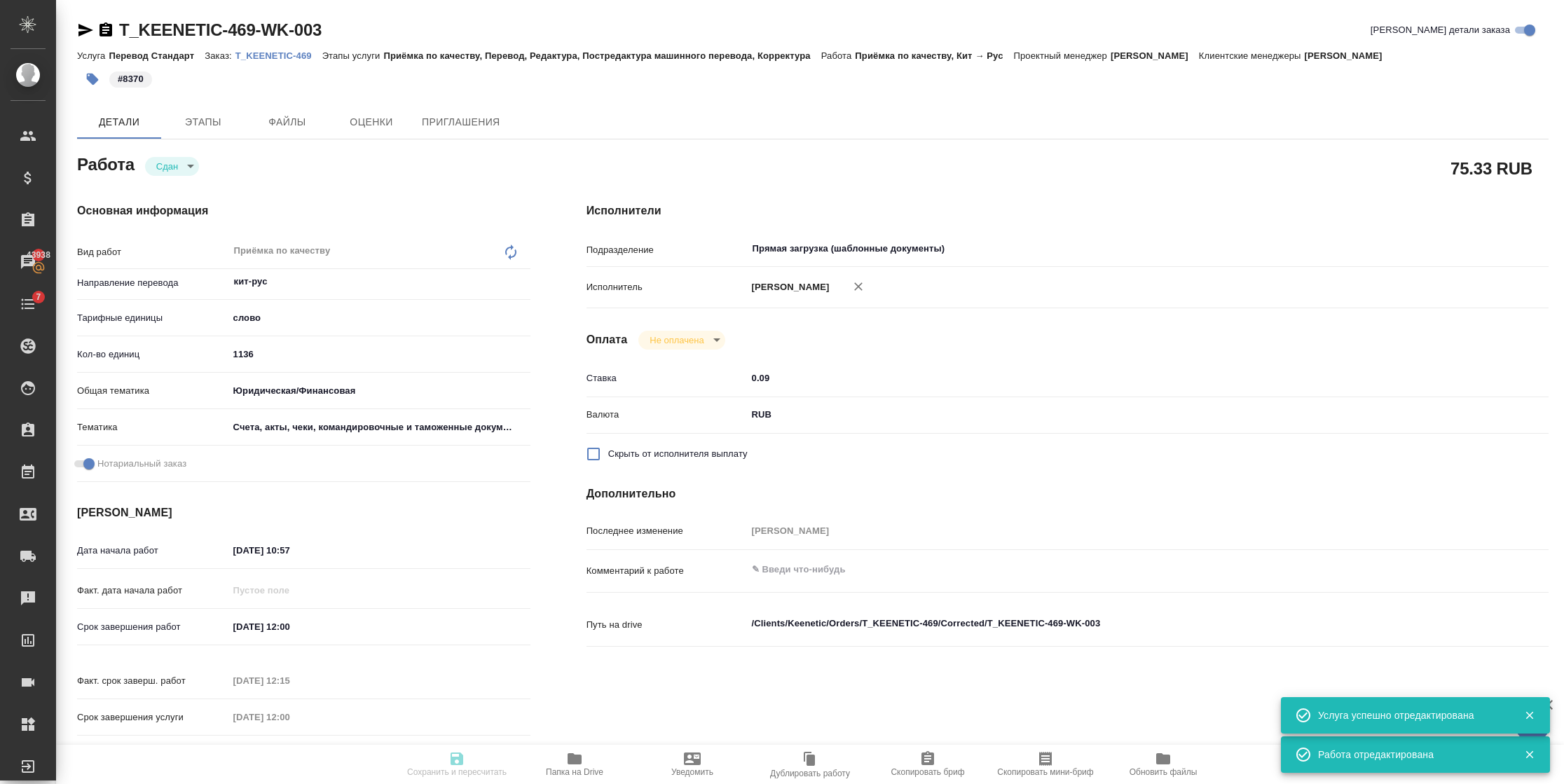
type input "closed"
type textarea "Приёмка по качеству"
type textarea "x"
type input "кит-рус"
type input "5a8b1489cc6b4906c91bfd90"
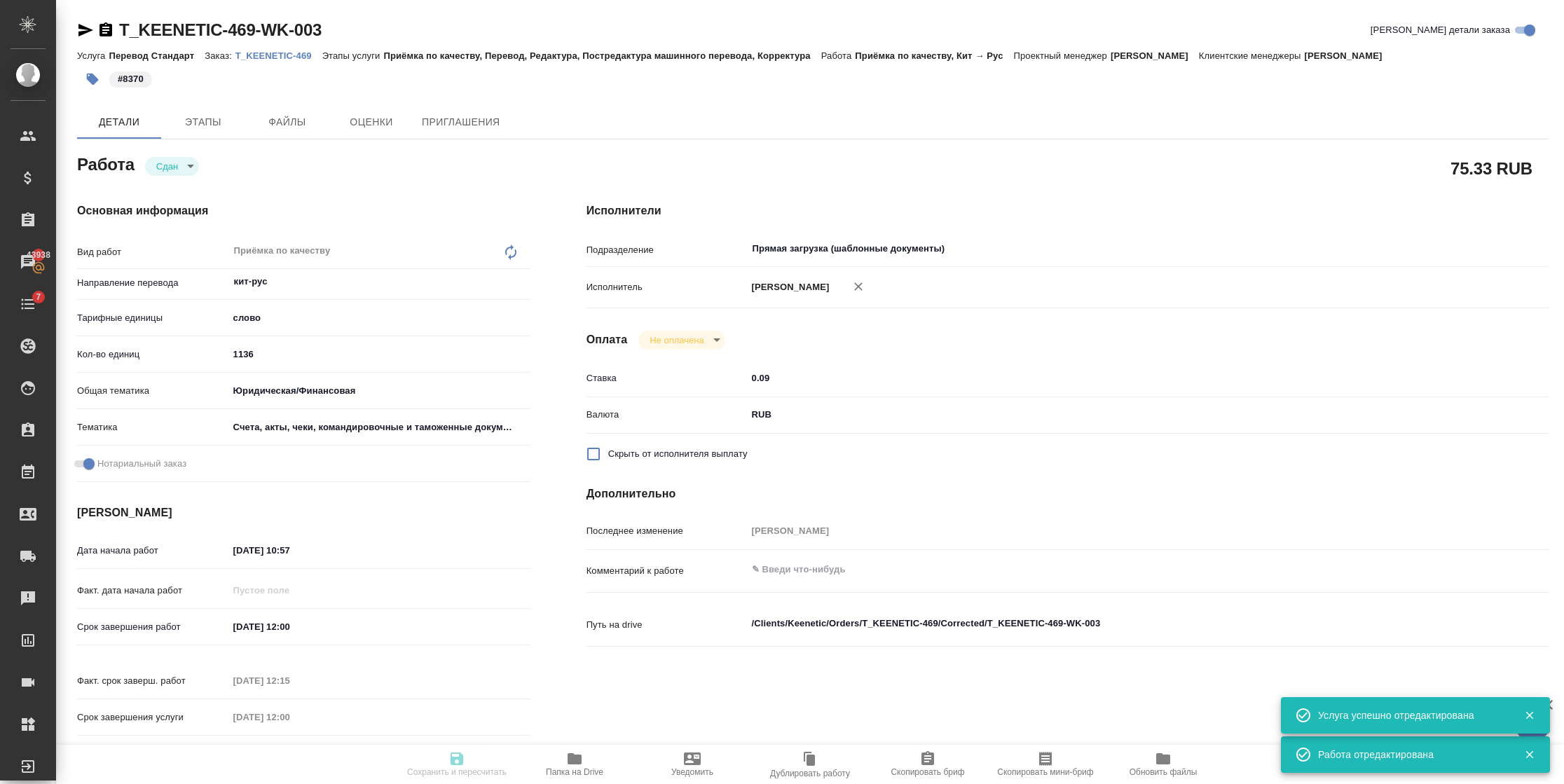
type input "1136"
type input "yr-fn"
type input "5f647205b73bc97568ca66c0"
checkbox input "true"
type input "[DATE] 10:57"
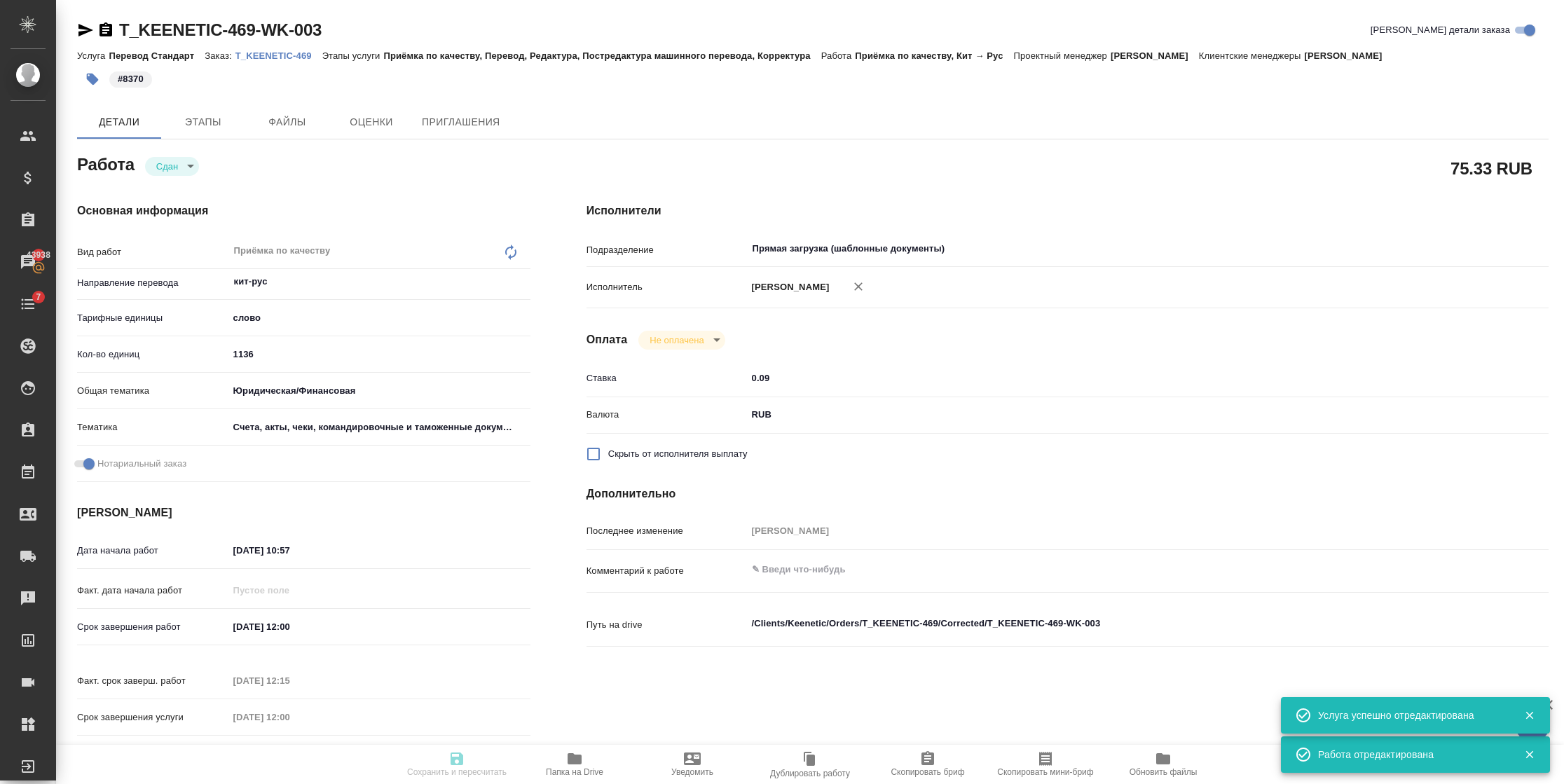
type input "[DATE] 12:00"
type input "[DATE] 12:15"
type input "[DATE] 12:00"
type input "Прямая загрузка (шаблонные документы)"
type input "notPayed"
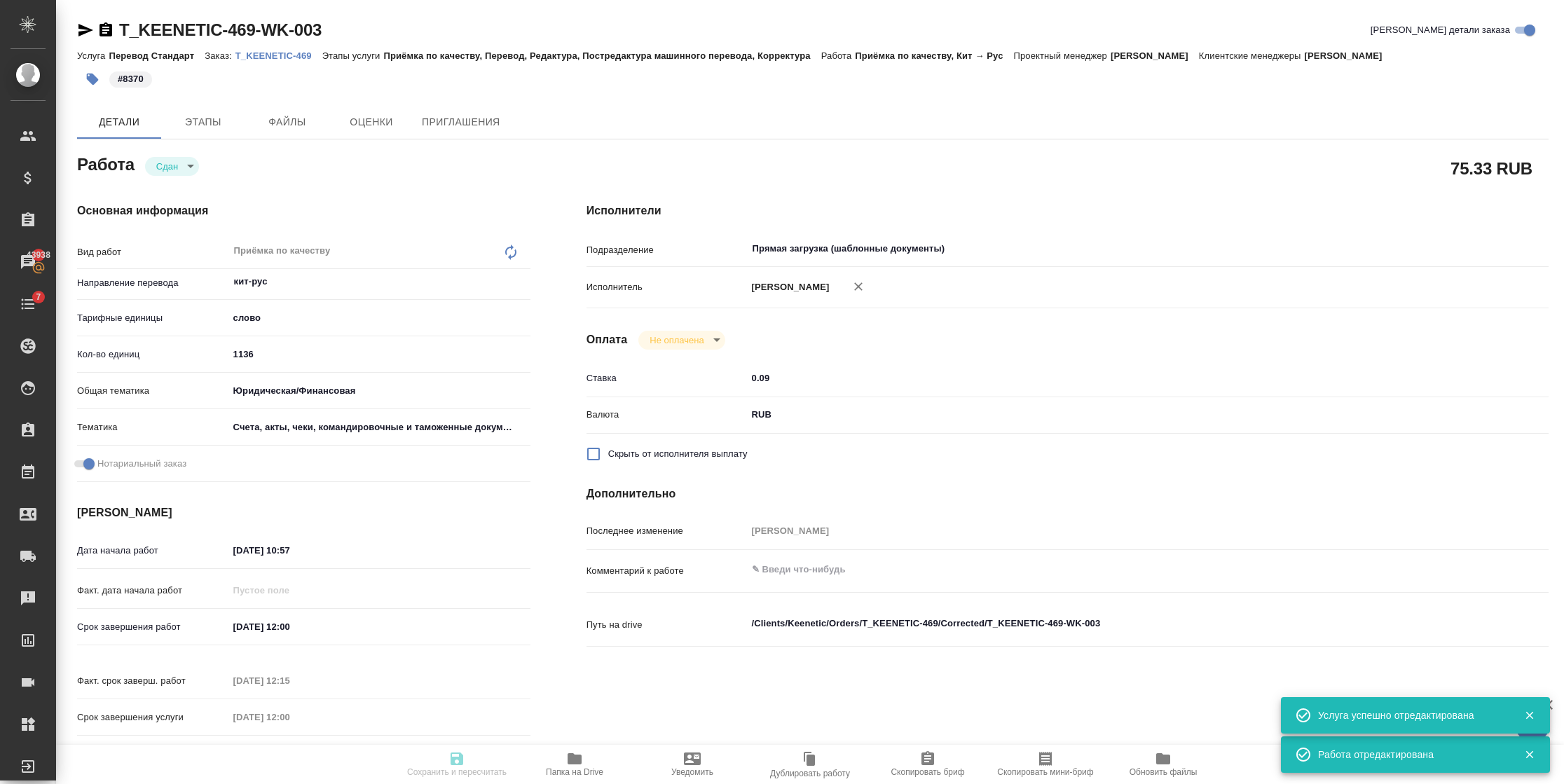
type input "0.09"
type input "RUB"
type input "[PERSON_NAME]"
type textarea "x"
type textarea "/Clients/Keenetic/Orders/T_KEENETIC-469/Corrected/T_KEENETIC-469-WK-003"
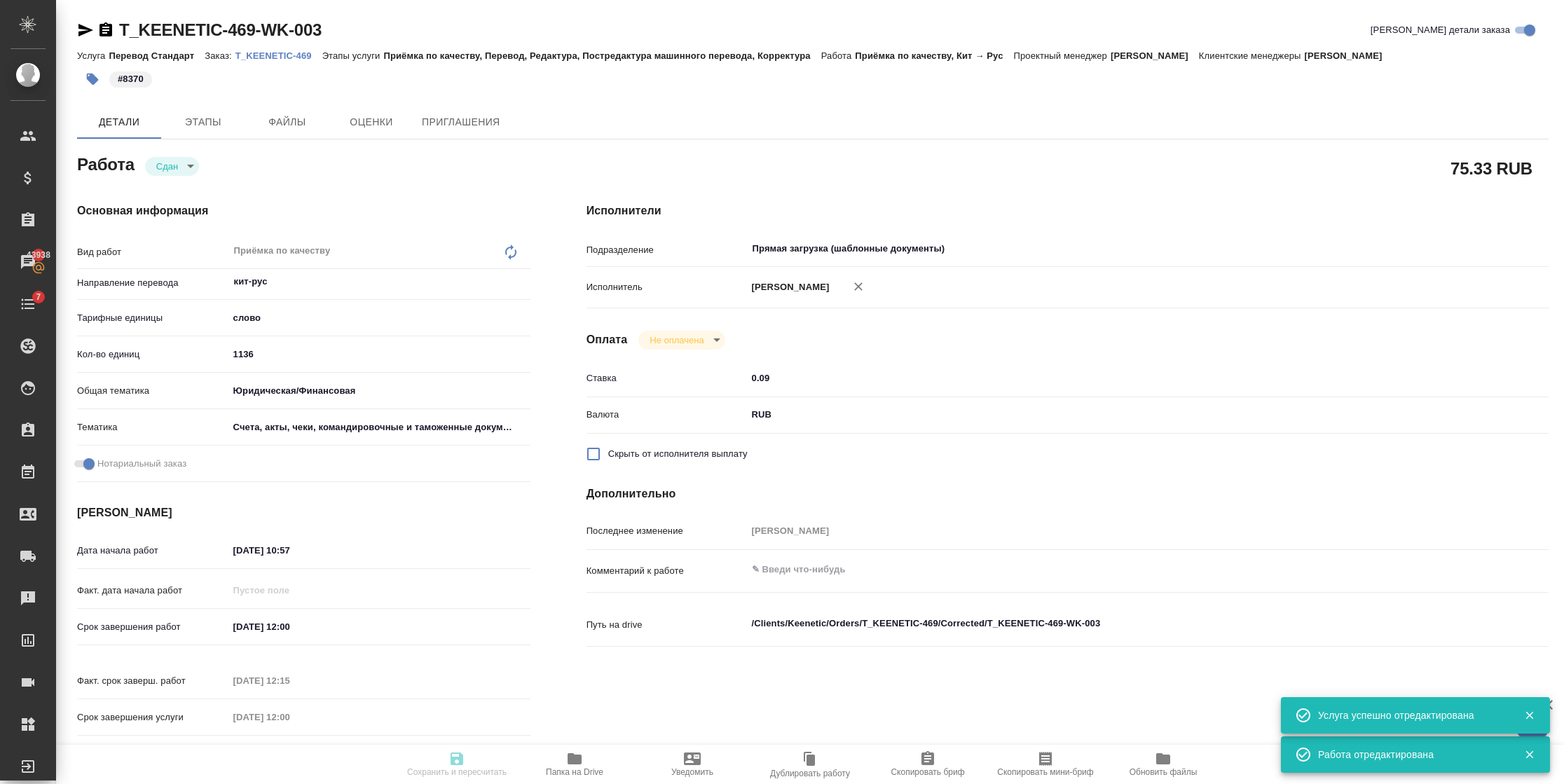
type textarea "x"
type input "T_KEENETIC-469"
type input "Перевод Стандарт"
type input "Приёмка по качеству, Перевод, Редактура, Постредактура машинного перевода, Корр…"
type input "[PERSON_NAME]"
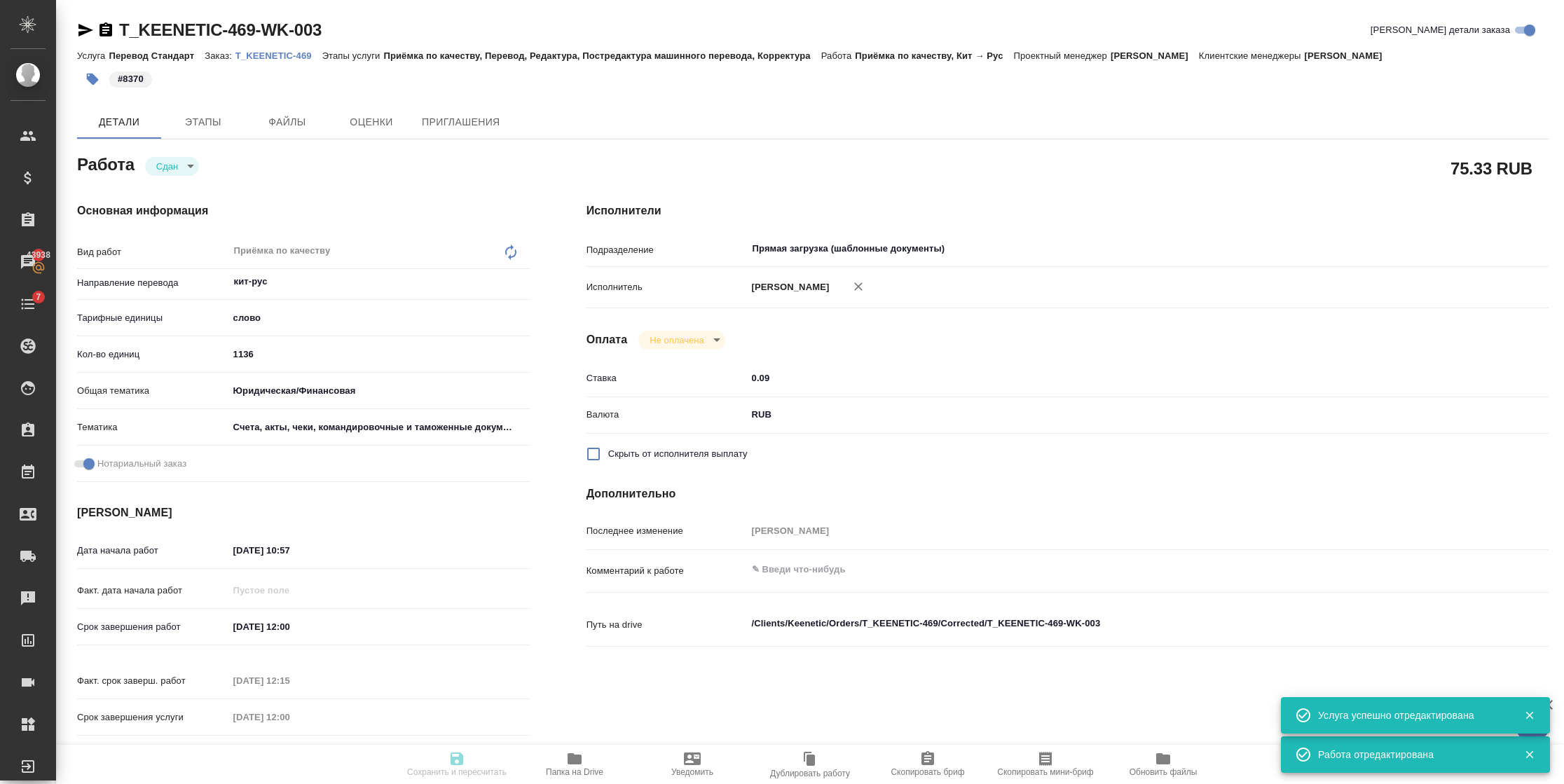
type input "/Clients/Keenetic/Orders/T_KEENETIC-469"
type textarea "x"
type textarea "кит-ру 3 экспортные декларации"
type textarea "x"
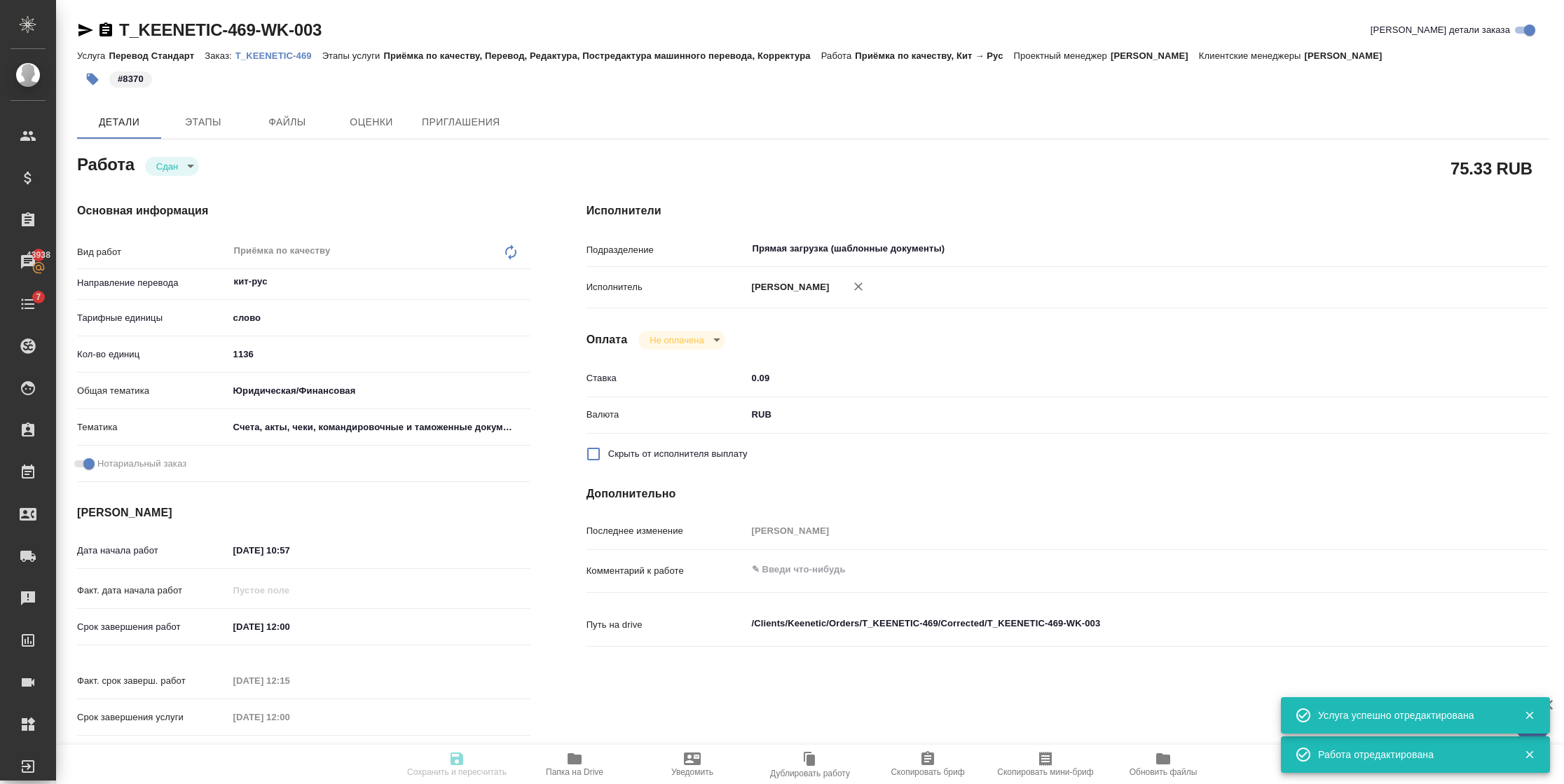
type textarea "x"
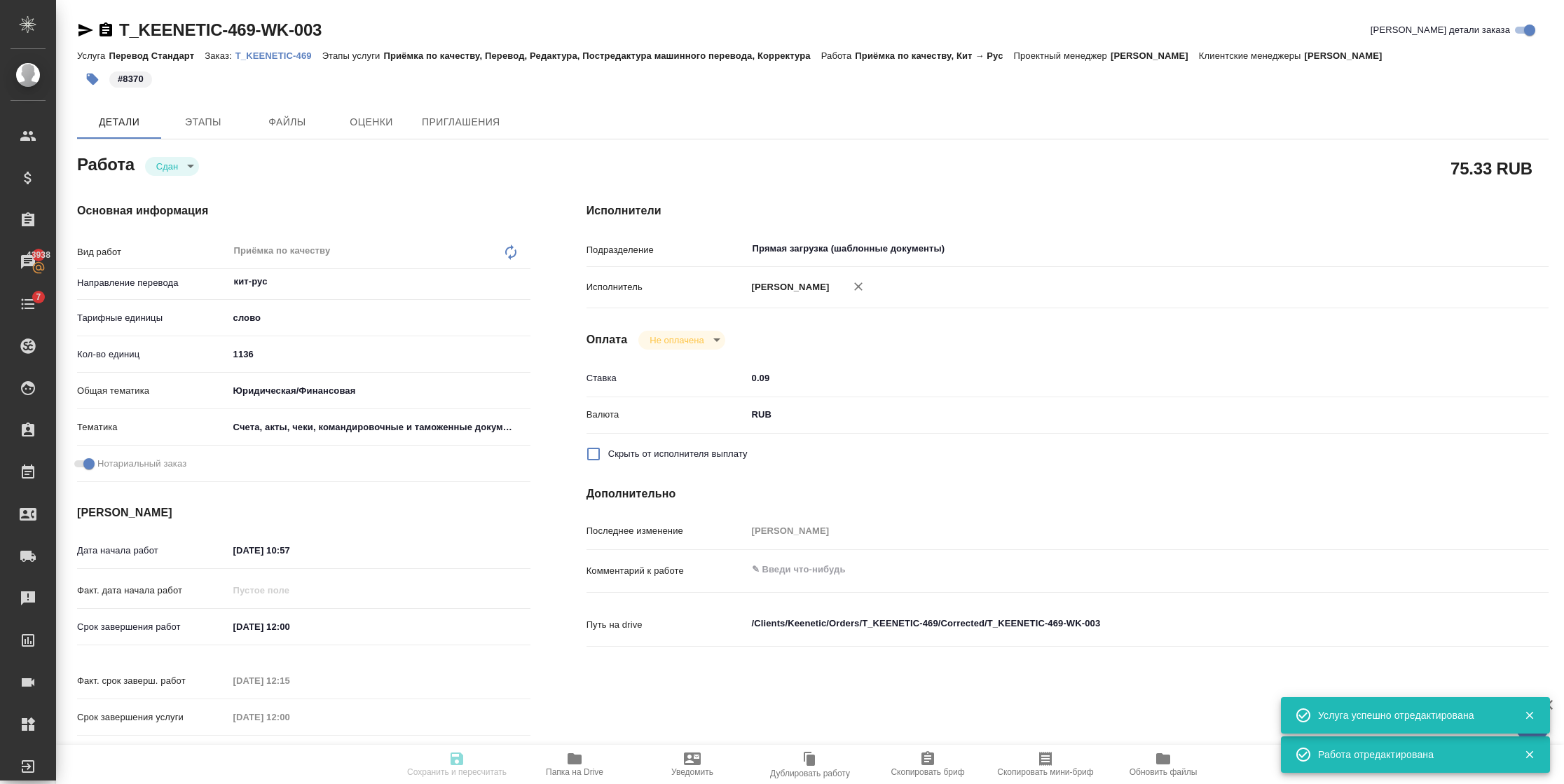
type textarea "x"
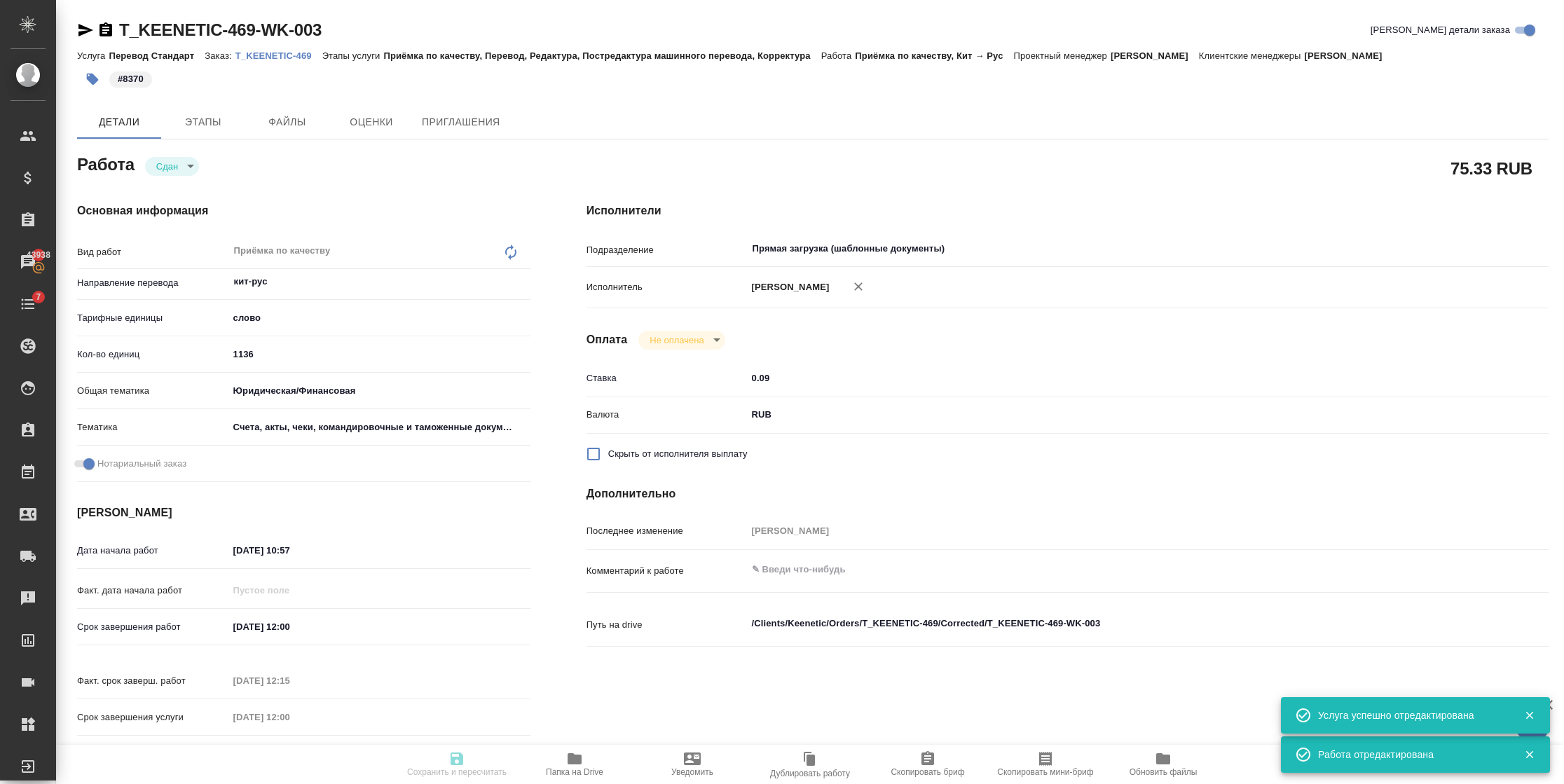
type textarea "x"
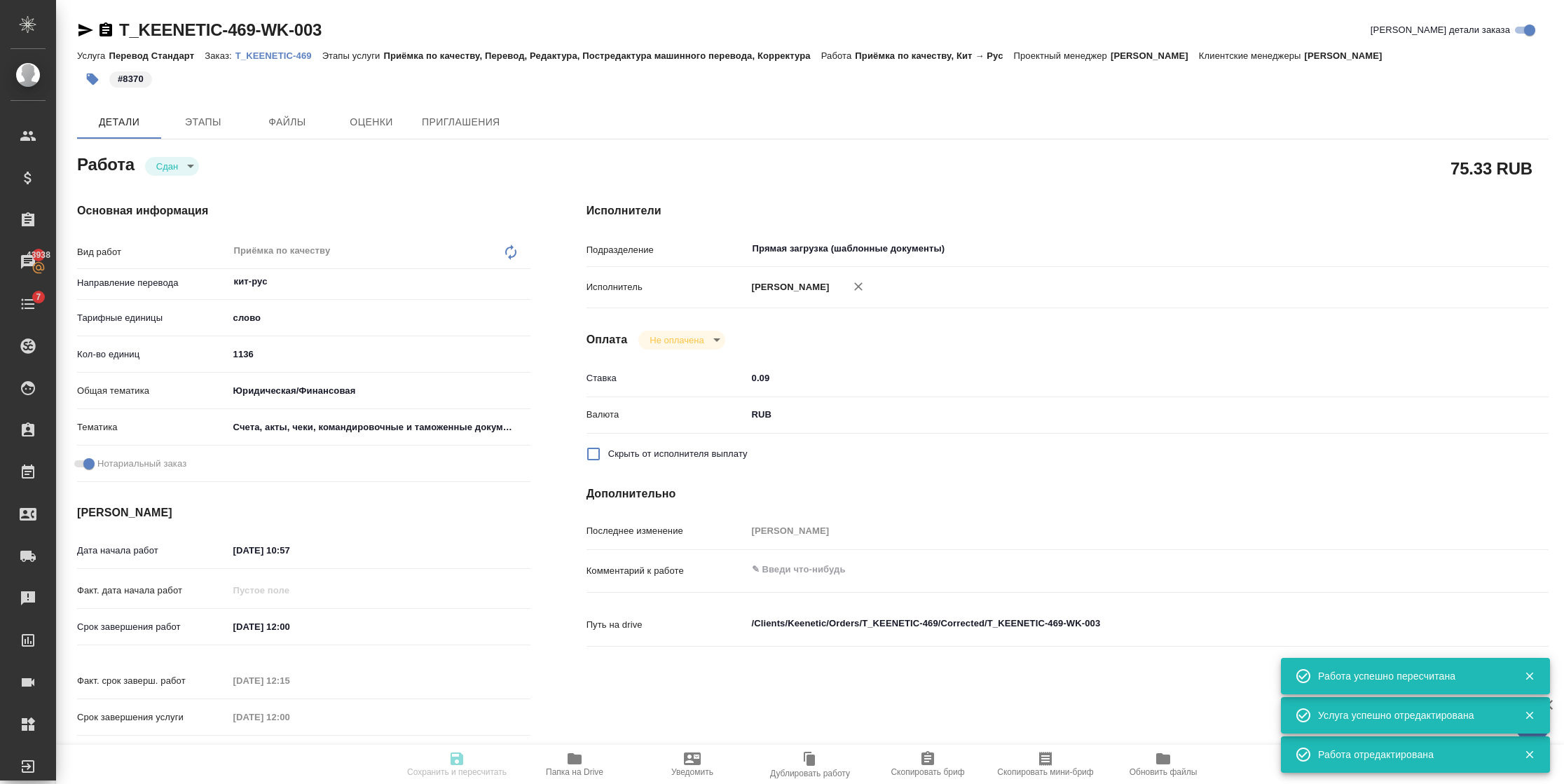
type input "closed"
type textarea "Приёмка по качеству"
type textarea "x"
type input "кит-рус"
type input "5a8b1489cc6b4906c91bfd90"
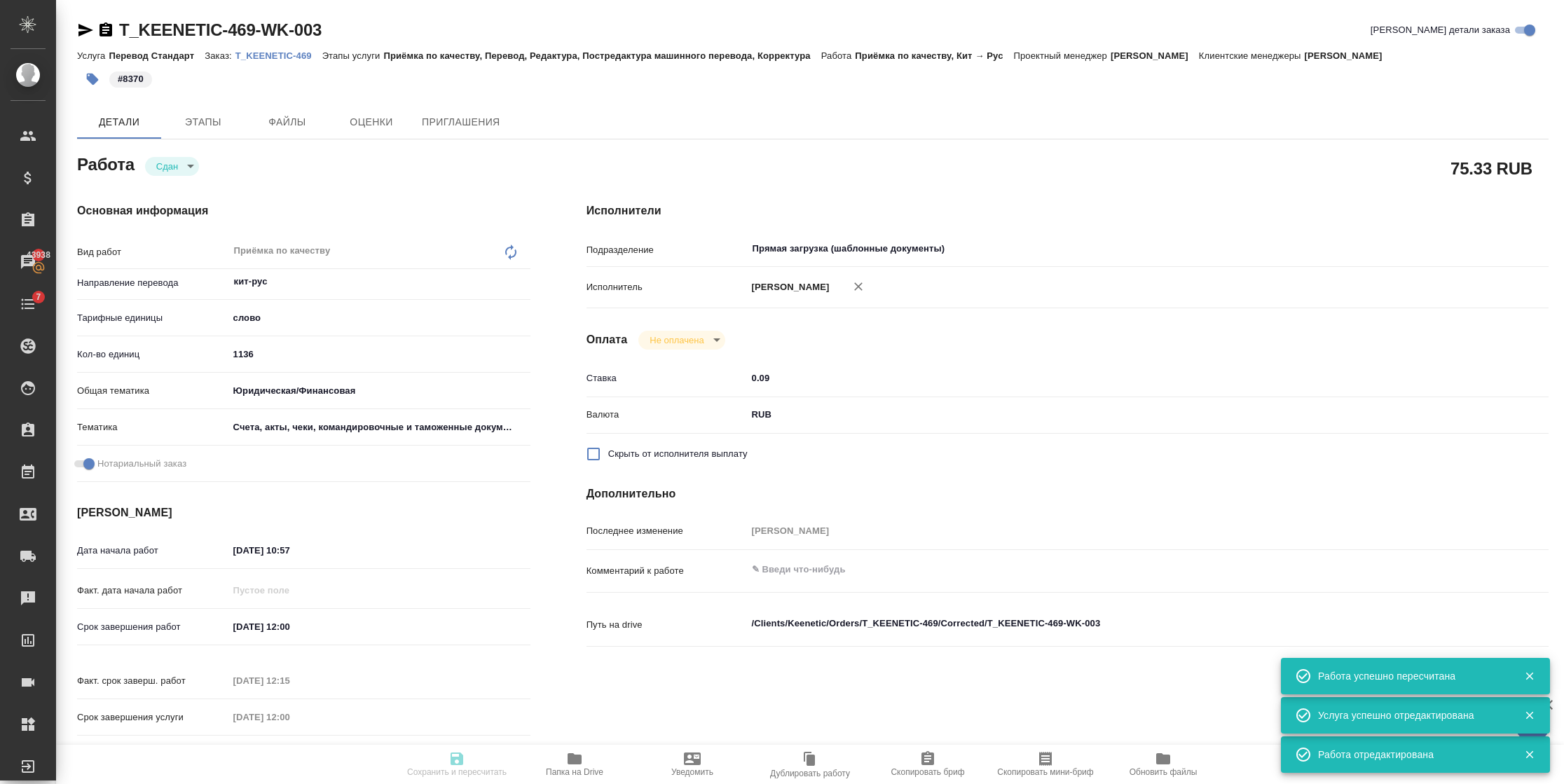
type input "1136"
type input "yr-fn"
type input "5f647205b73bc97568ca66c0"
checkbox input "true"
type input "[DATE] 10:57"
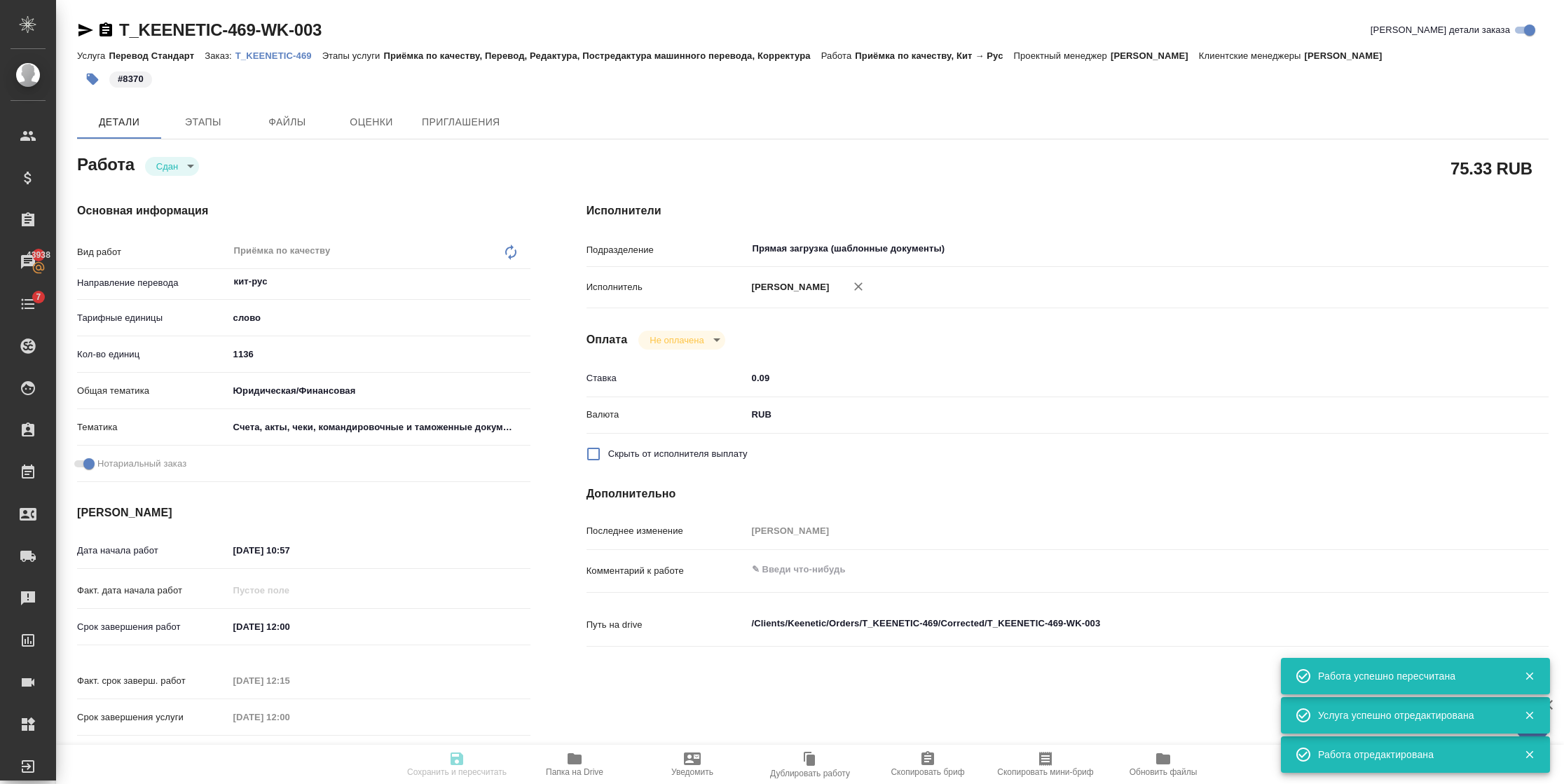
type input "[DATE] 12:00"
type input "[DATE] 12:15"
type input "[DATE] 12:00"
type input "Прямая загрузка (шаблонные документы)"
type input "notPayed"
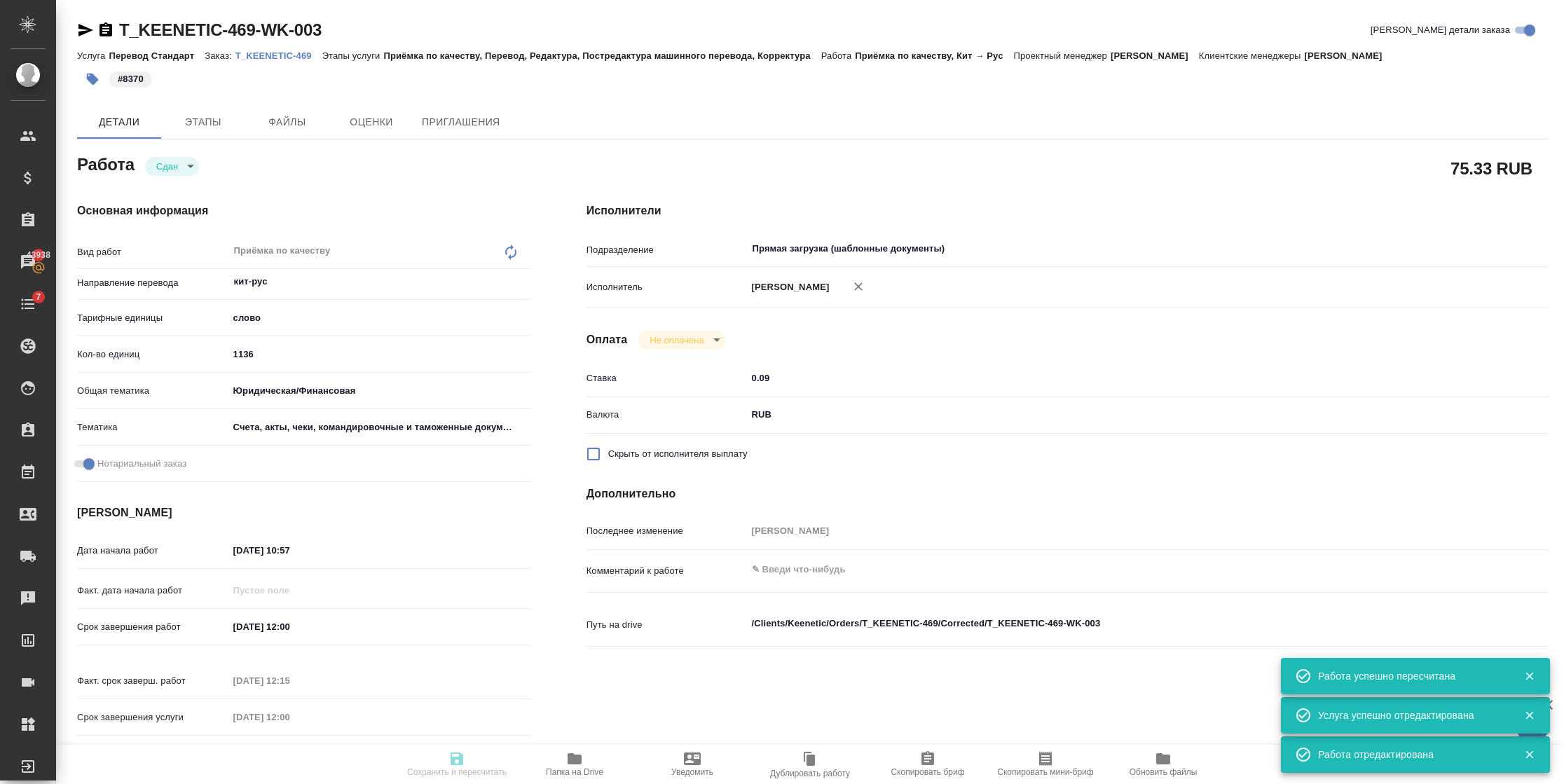
type input "0.09"
type input "RUB"
type input "[PERSON_NAME]"
type textarea "x"
type textarea "/Clients/Keenetic/Orders/T_KEENETIC-469/Corrected/T_KEENETIC-469-WK-003"
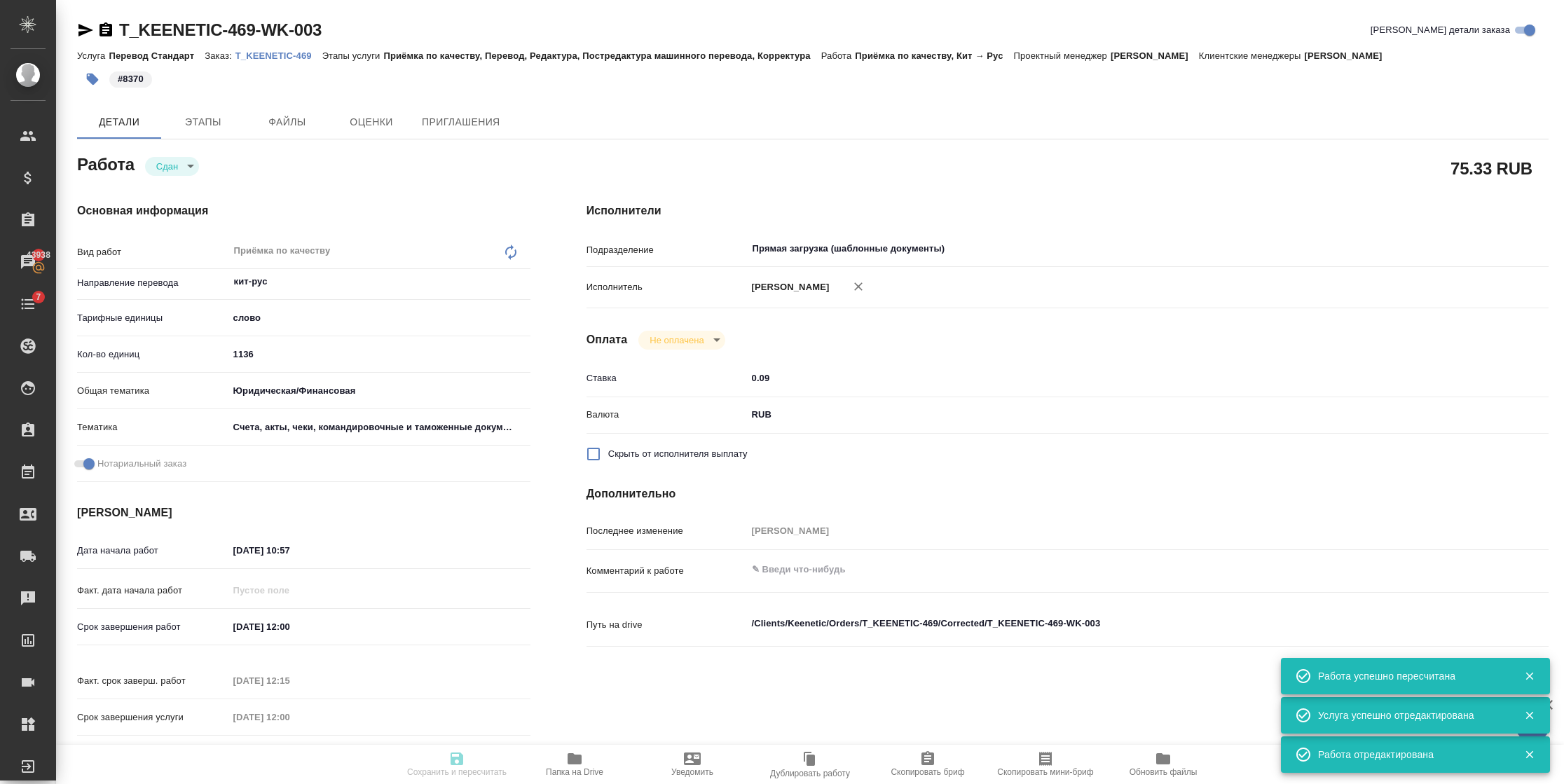
type textarea "x"
type input "T_KEENETIC-469"
type input "Перевод Стандарт"
type input "Приёмка по качеству, Перевод, Редактура, Постредактура машинного перевода, Корр…"
type input "[PERSON_NAME]"
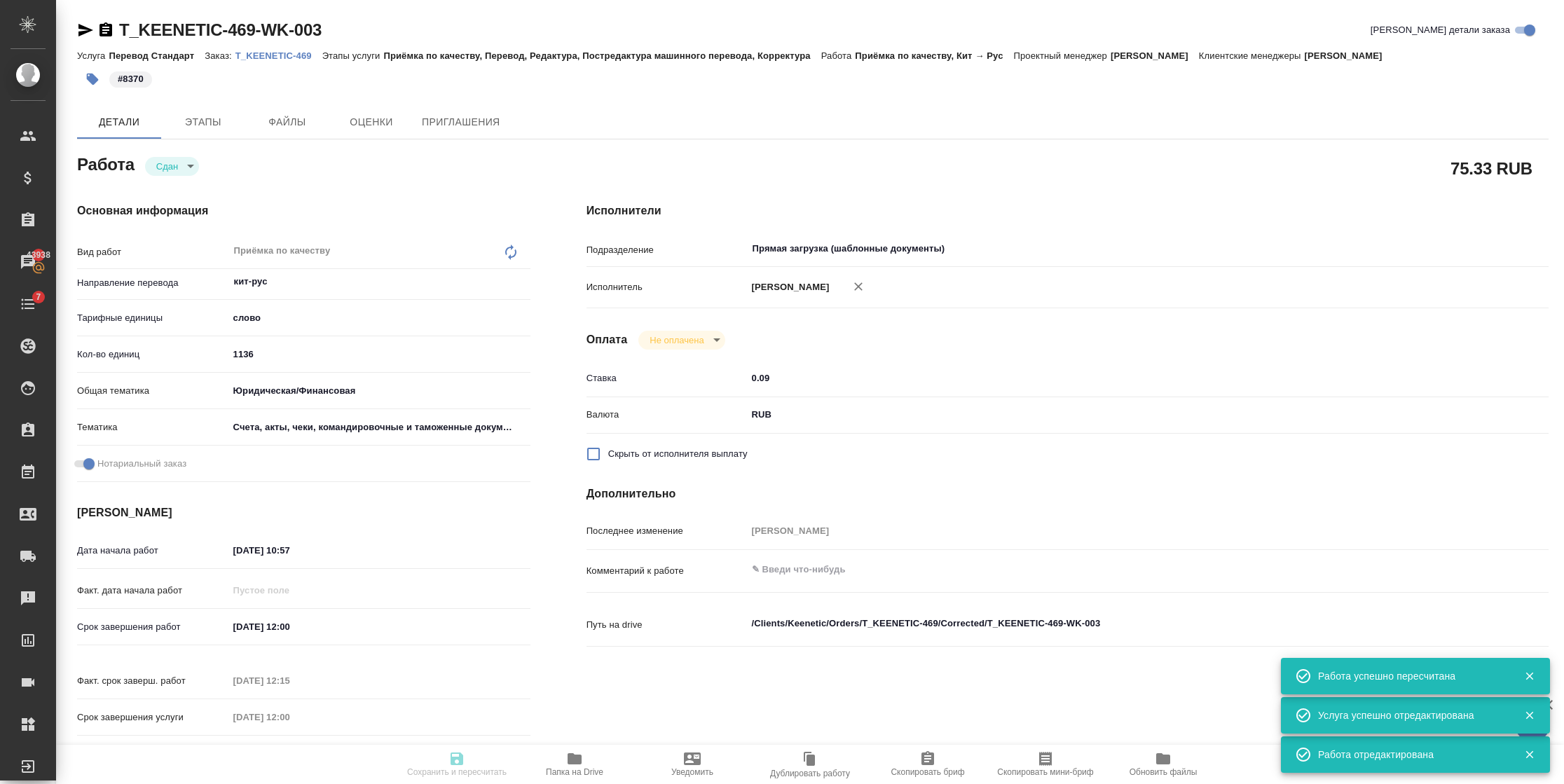
type input "/Clients/Keenetic/Orders/T_KEENETIC-469"
type textarea "x"
type textarea "кит-ру 3 экспортные декларации"
type textarea "x"
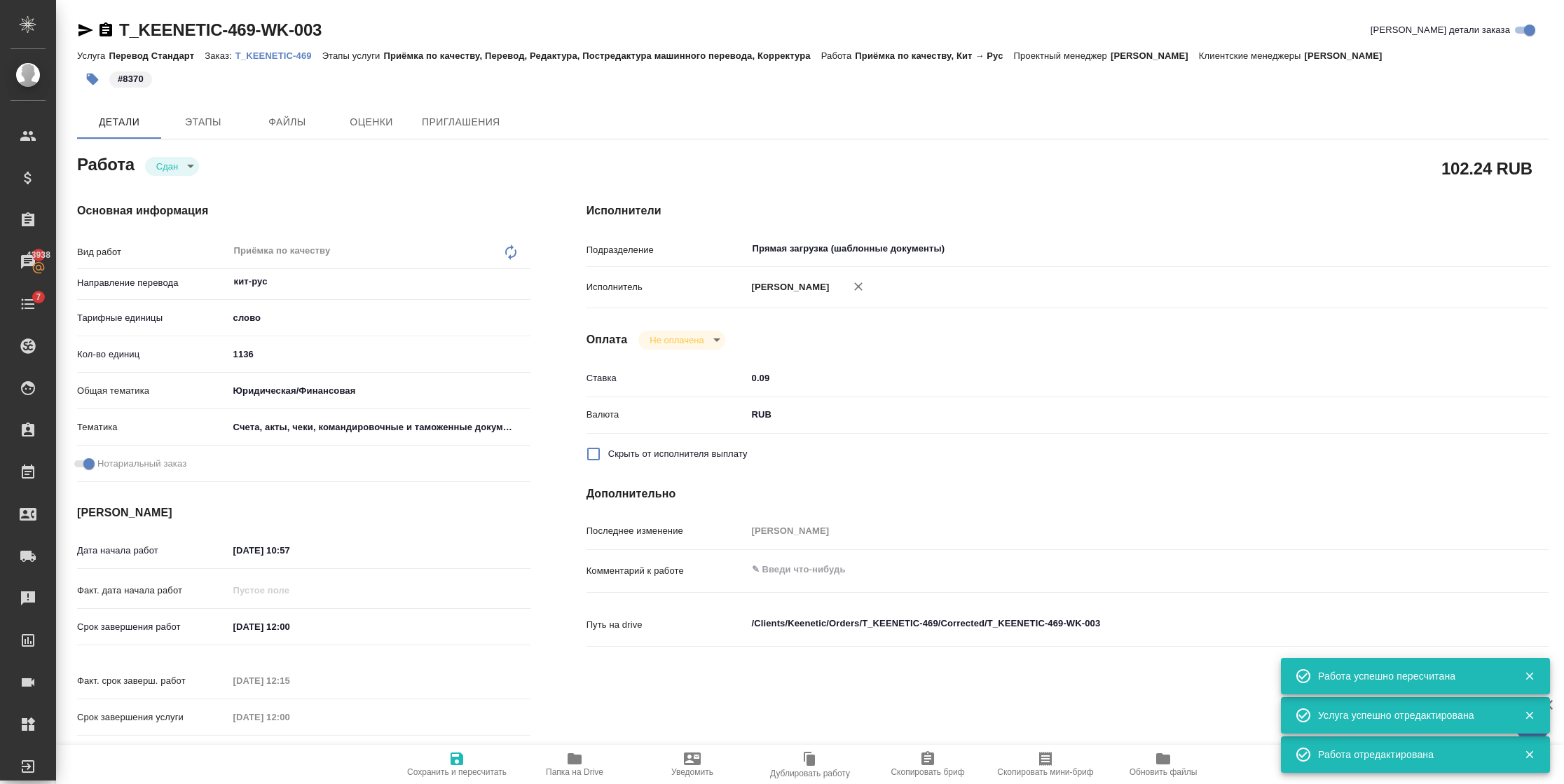
type textarea "x"
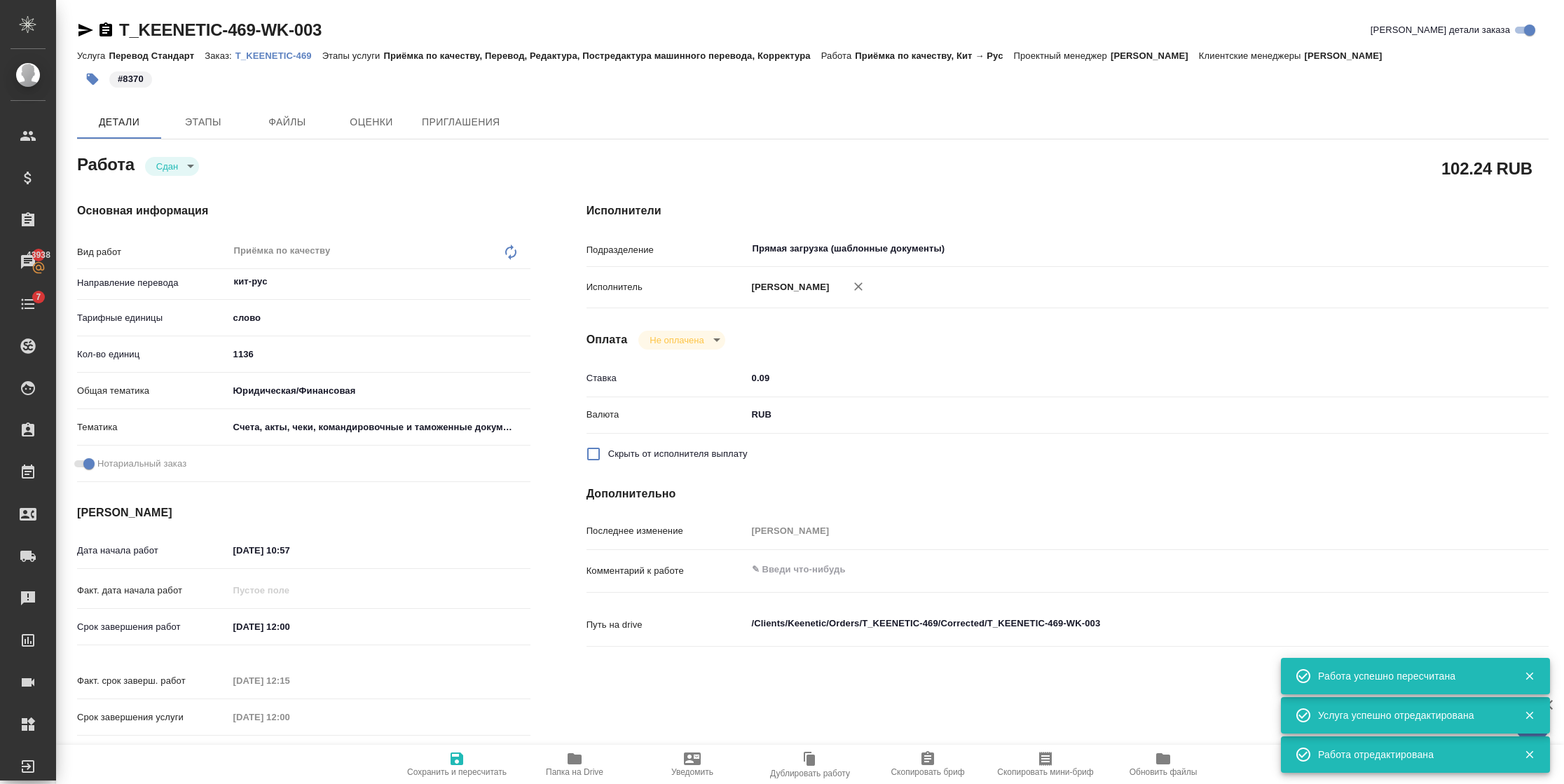
type textarea "x"
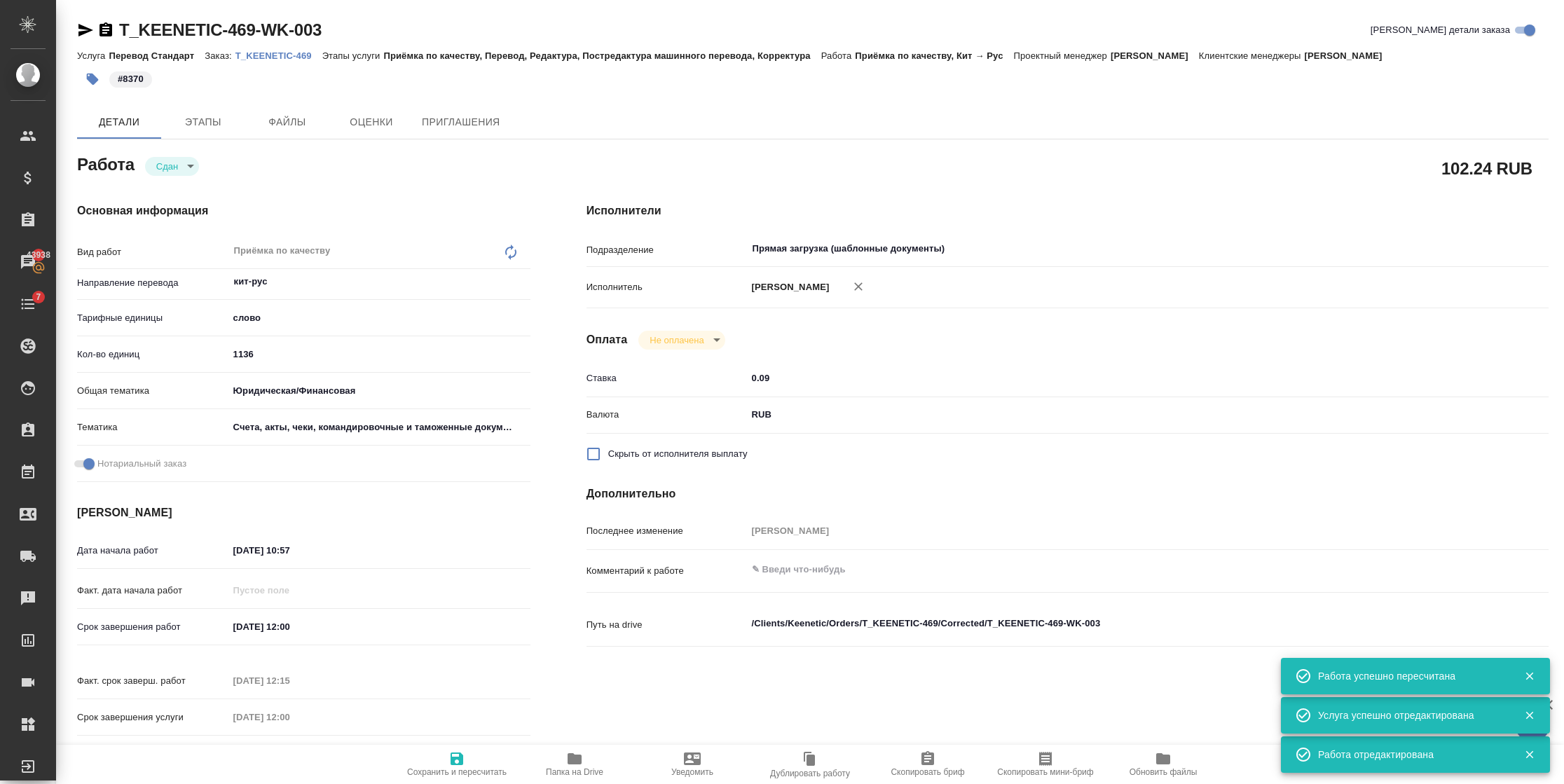
type textarea "x"
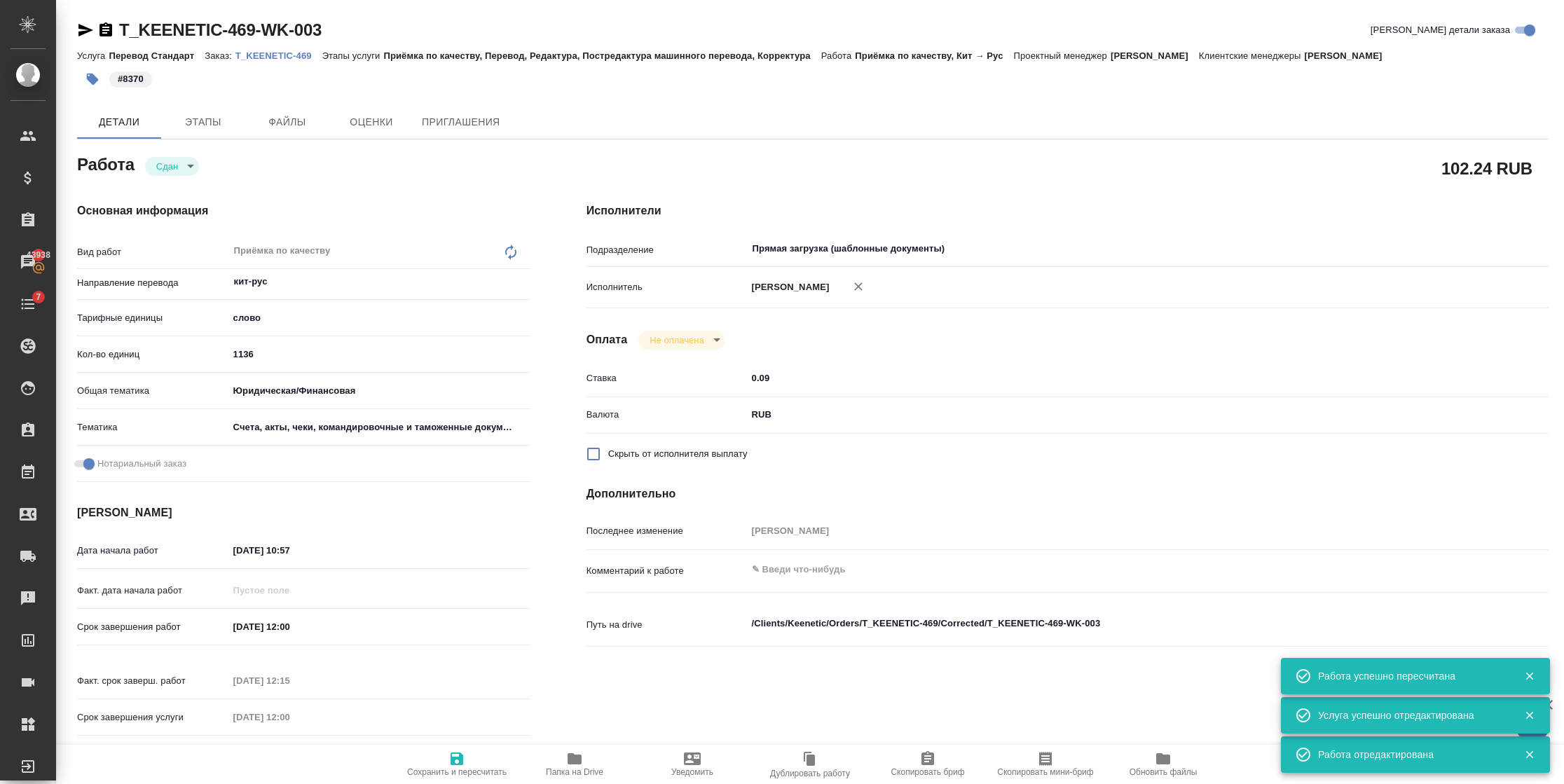
type textarea "x"
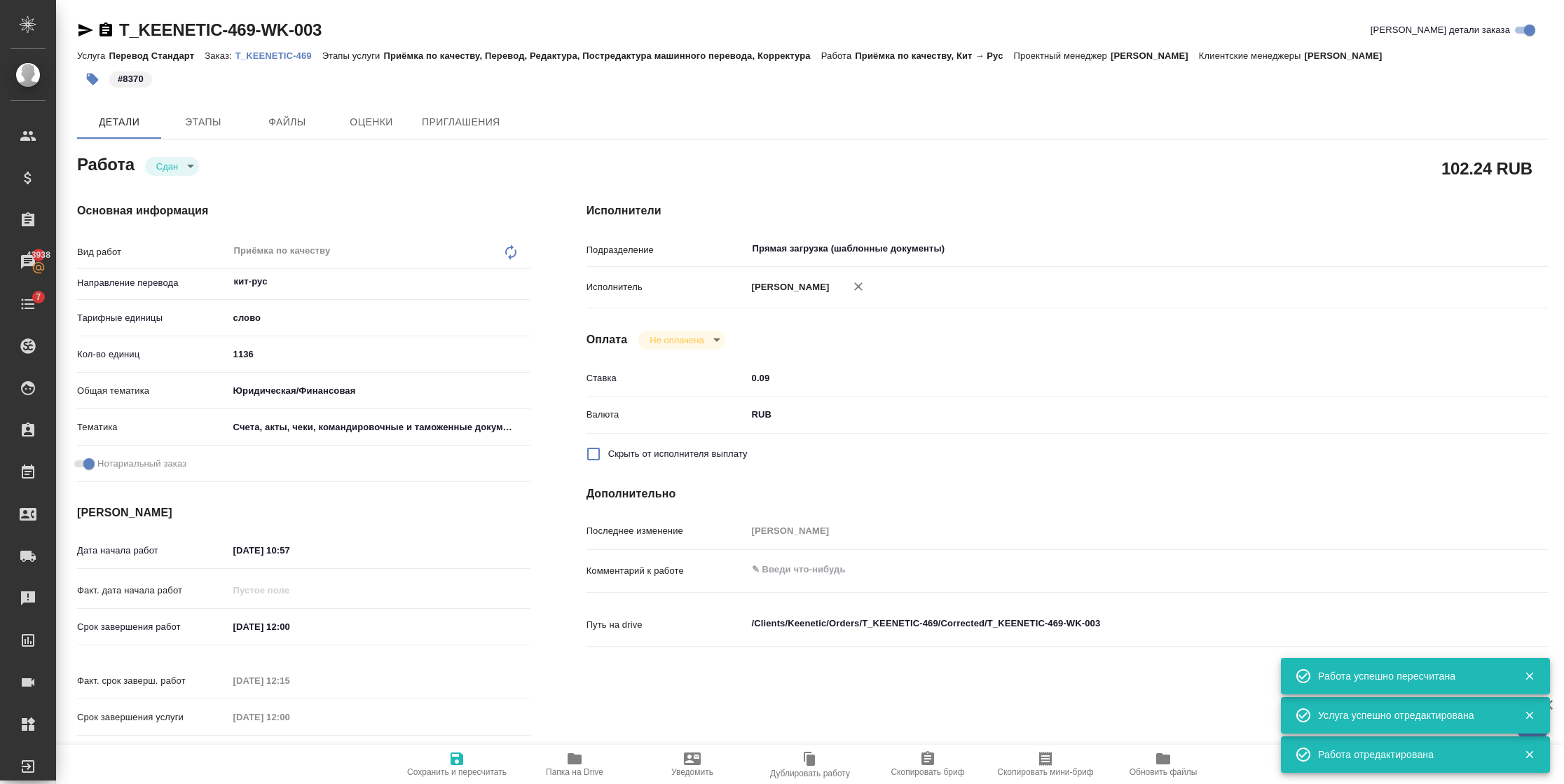
type textarea "x"
